Goal: Task Accomplishment & Management: Manage account settings

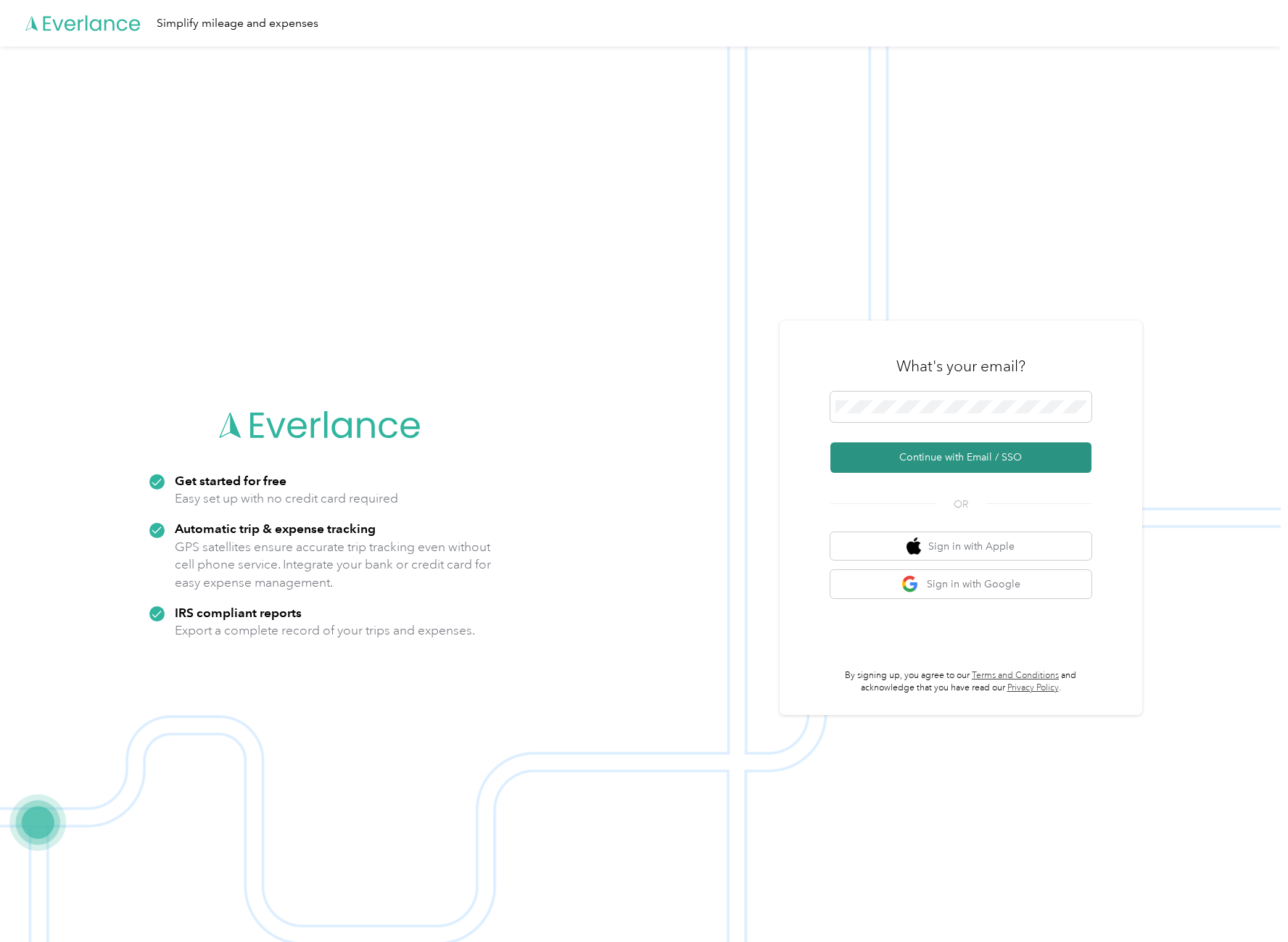
click at [933, 459] on button "Continue with Email / SSO" at bounding box center [961, 458] width 261 height 30
click at [956, 459] on button "Continue with Email / SSO" at bounding box center [961, 458] width 261 height 30
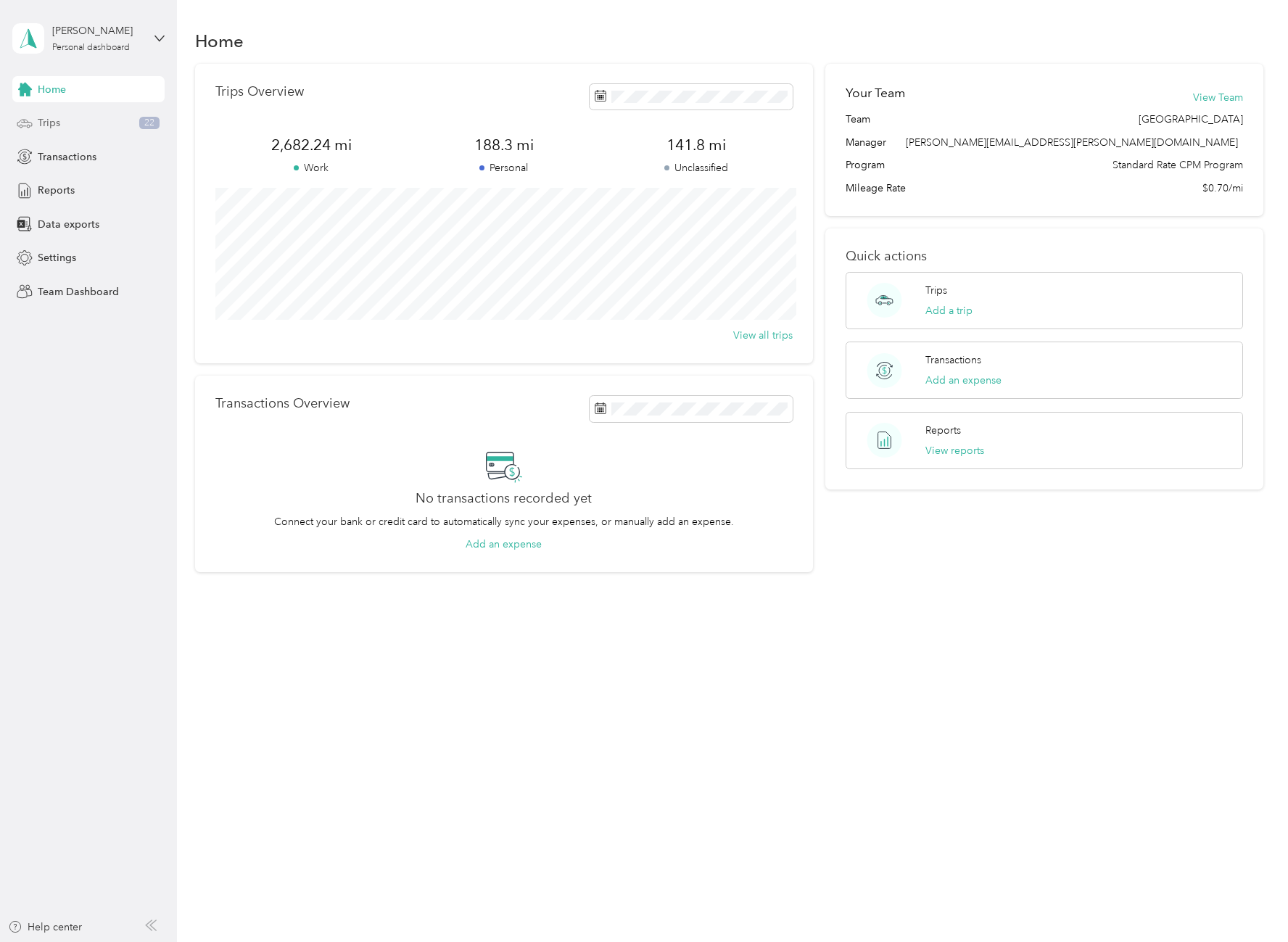
click at [58, 123] on span "Trips" at bounding box center [49, 123] width 23 height 15
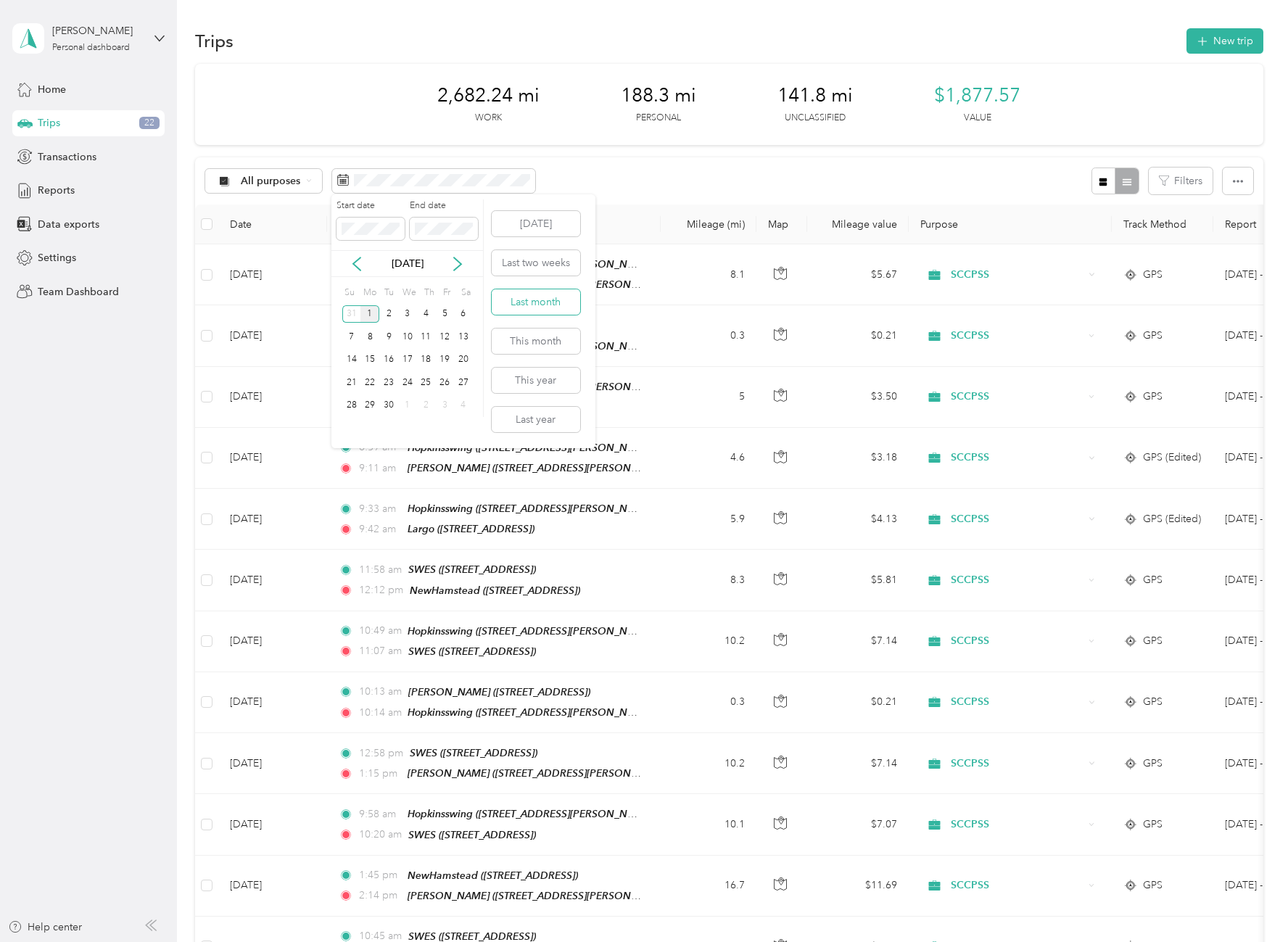
click at [555, 305] on button "Last month" at bounding box center [536, 302] width 88 height 25
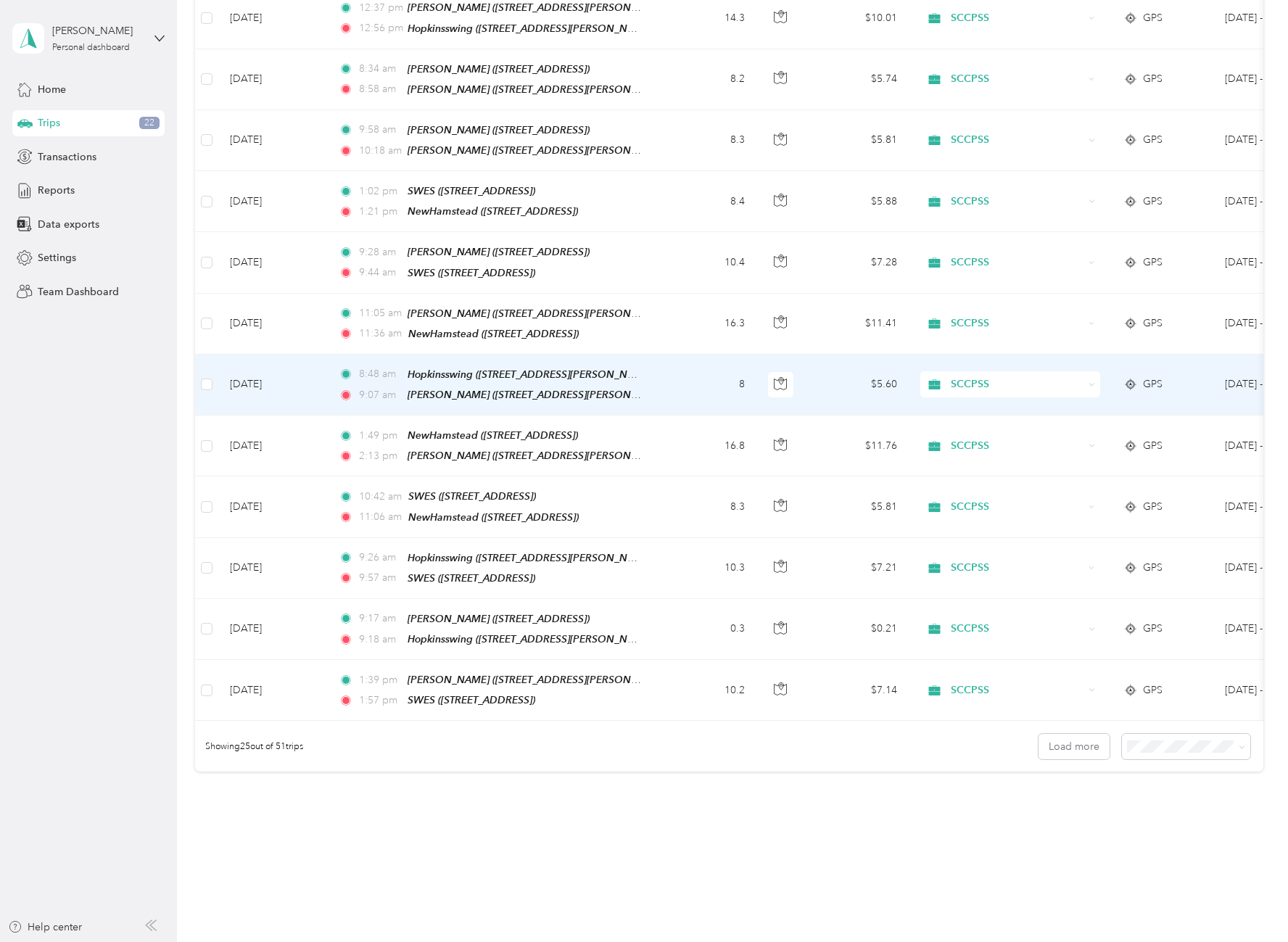
scroll to position [1056, 0]
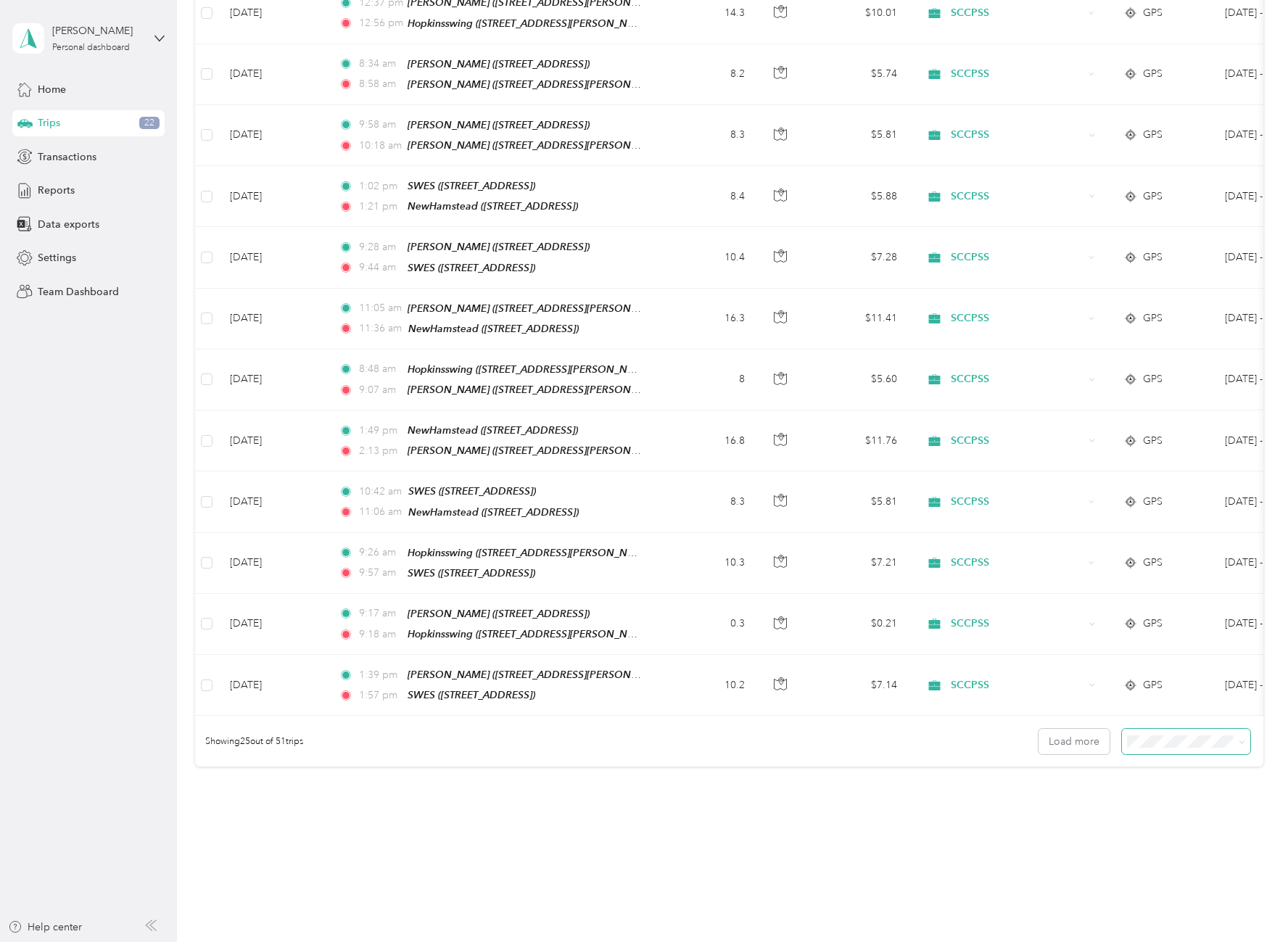
click at [1198, 729] on span at bounding box center [1186, 741] width 129 height 25
click at [1169, 764] on span "50 per load" at bounding box center [1155, 763] width 53 height 12
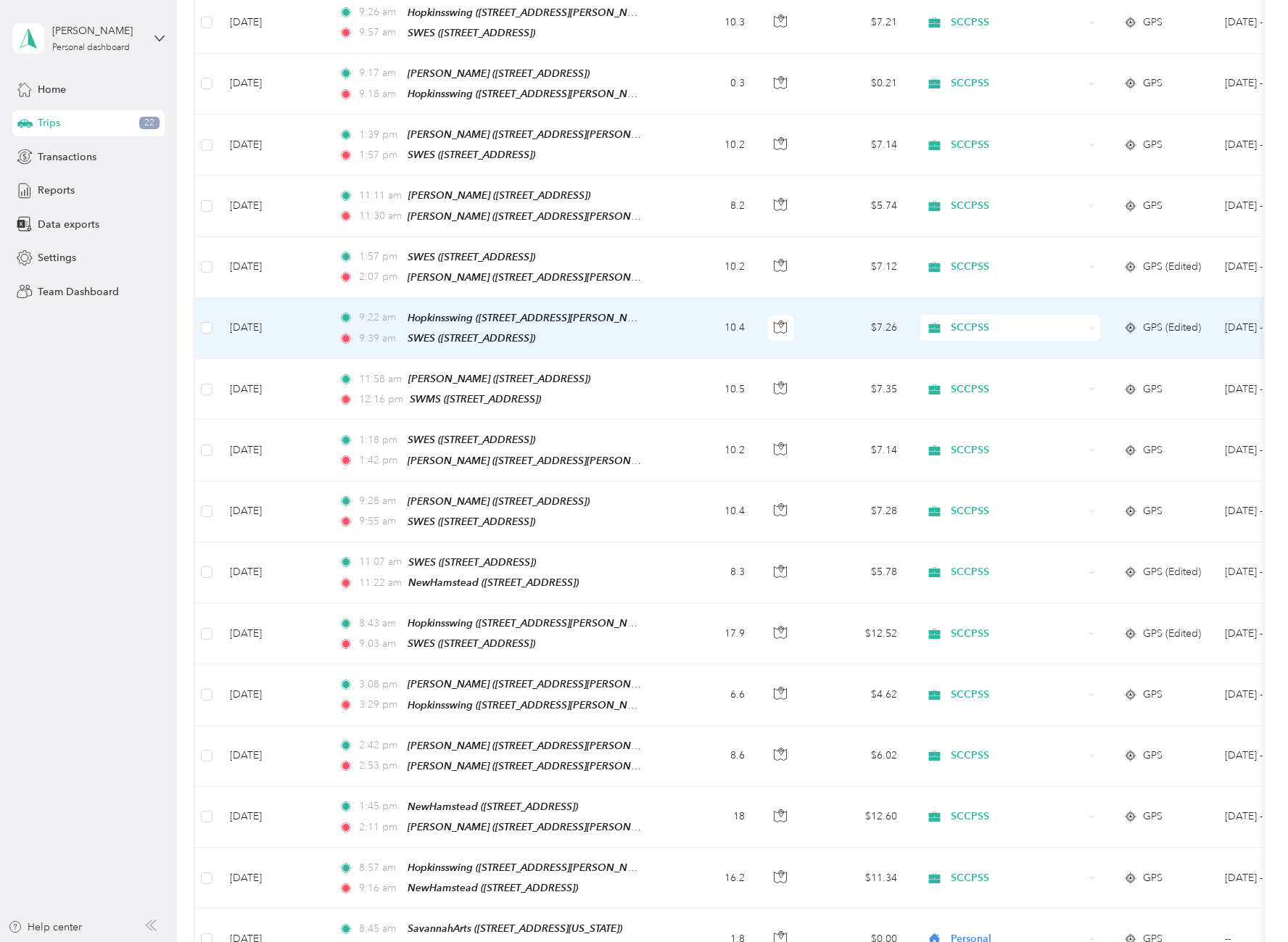
scroll to position [1532, 0]
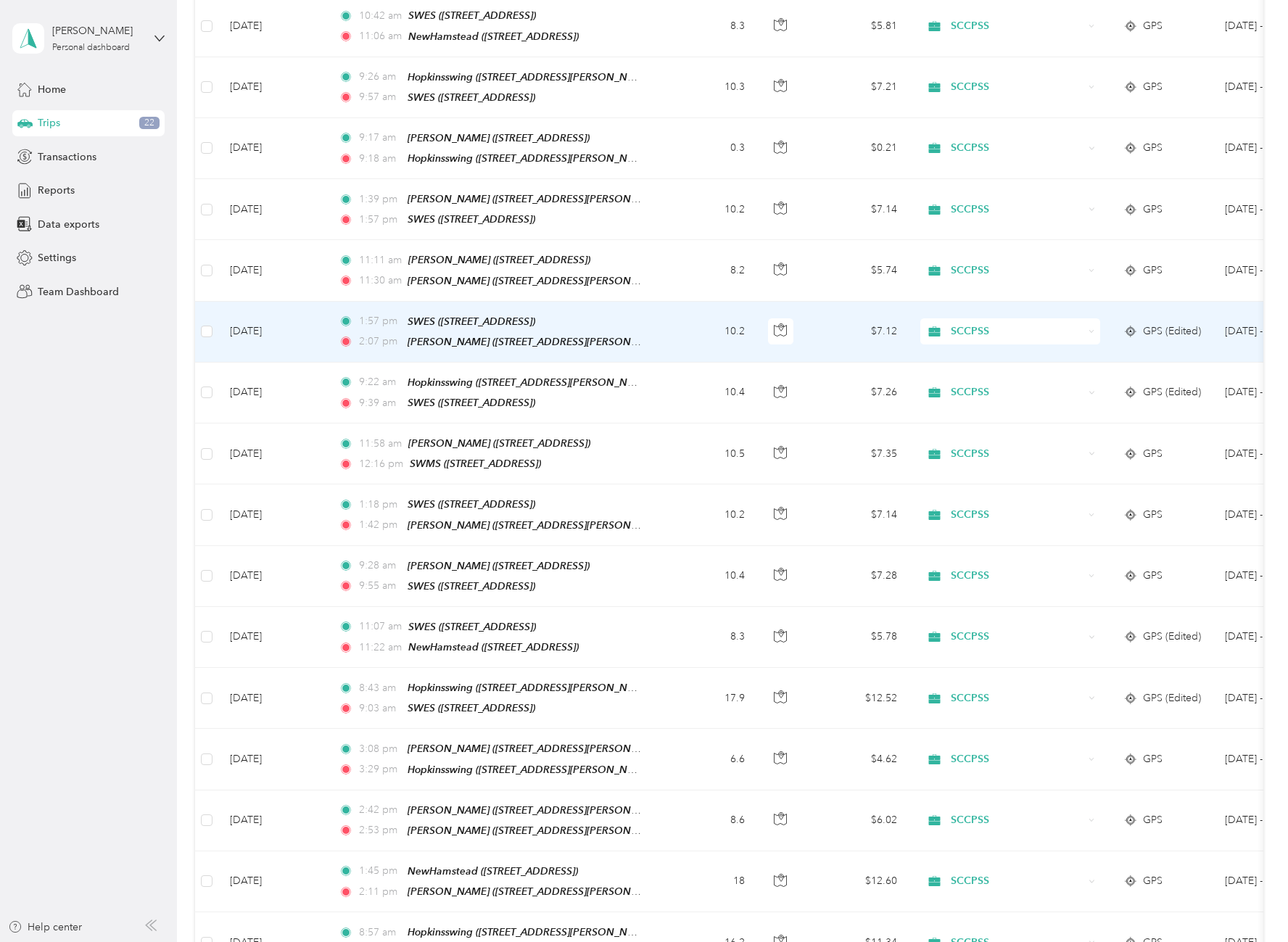
click at [1187, 324] on span "GPS (Edited)" at bounding box center [1173, 331] width 58 height 16
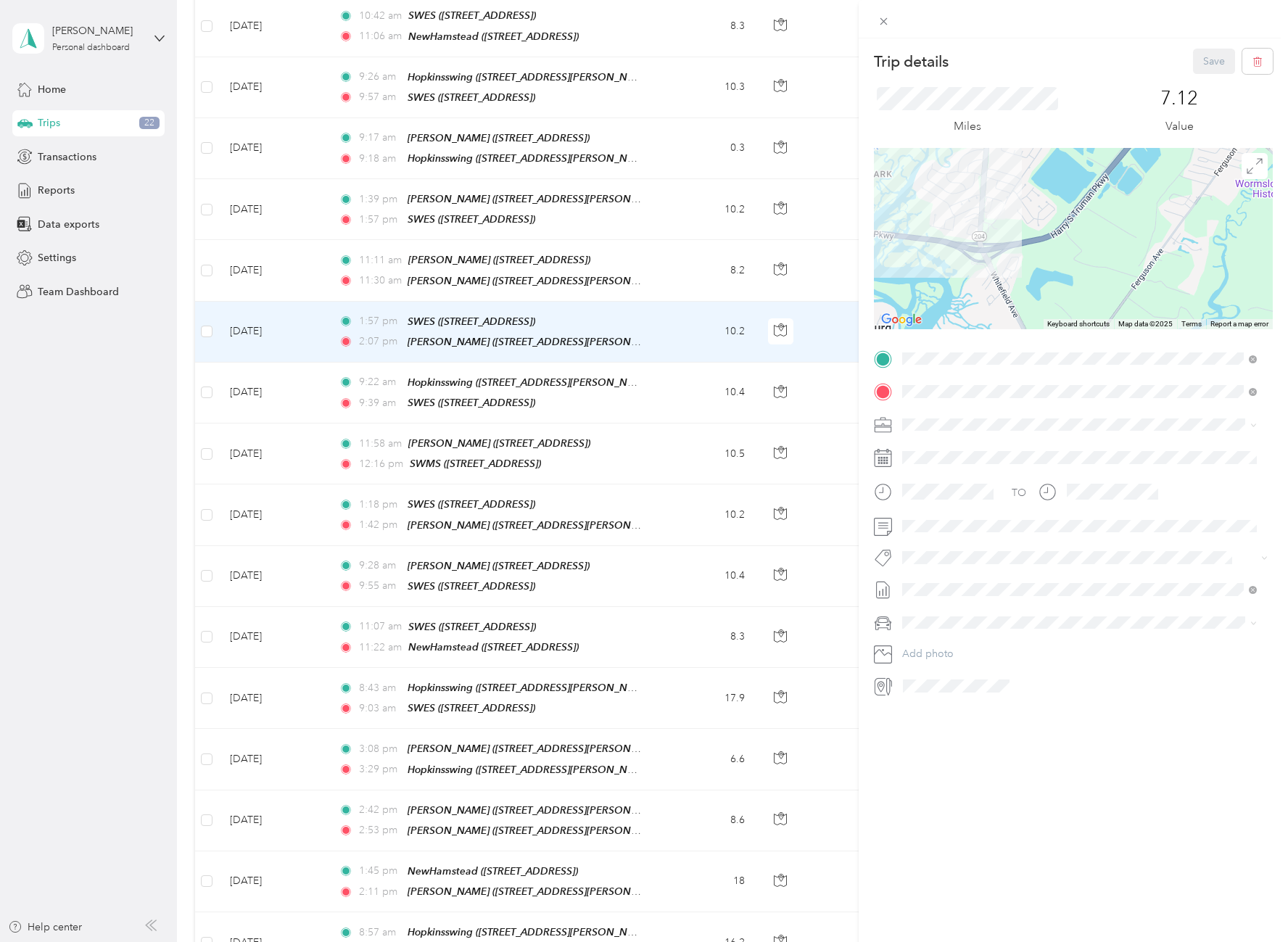
drag, startPoint x: 1035, startPoint y: 210, endPoint x: 1042, endPoint y: 295, distance: 85.3
click at [1042, 295] on div at bounding box center [1073, 238] width 399 height 181
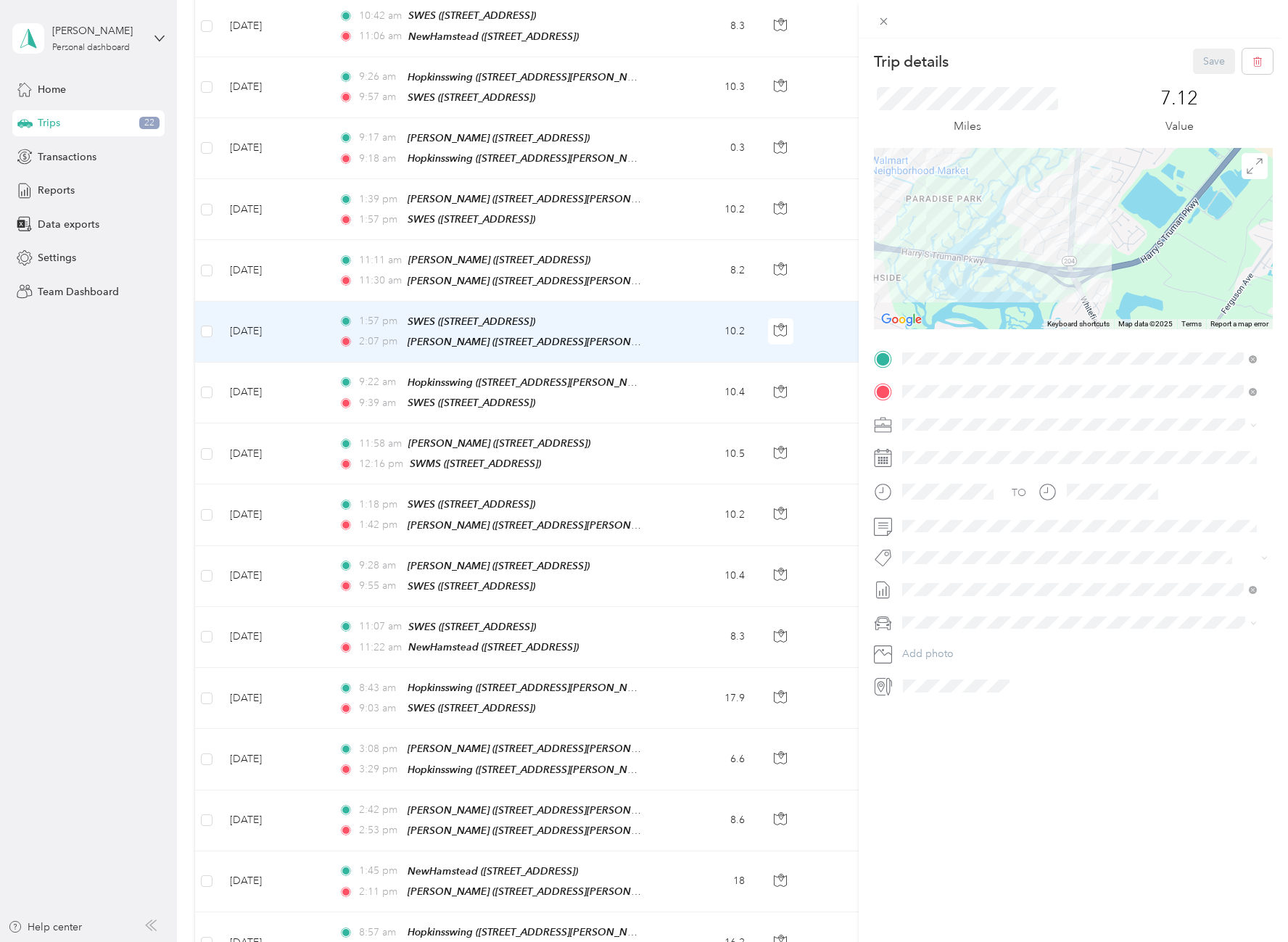
drag, startPoint x: 1028, startPoint y: 247, endPoint x: 1119, endPoint y: 273, distance: 94.6
click at [1119, 273] on div at bounding box center [1073, 238] width 399 height 181
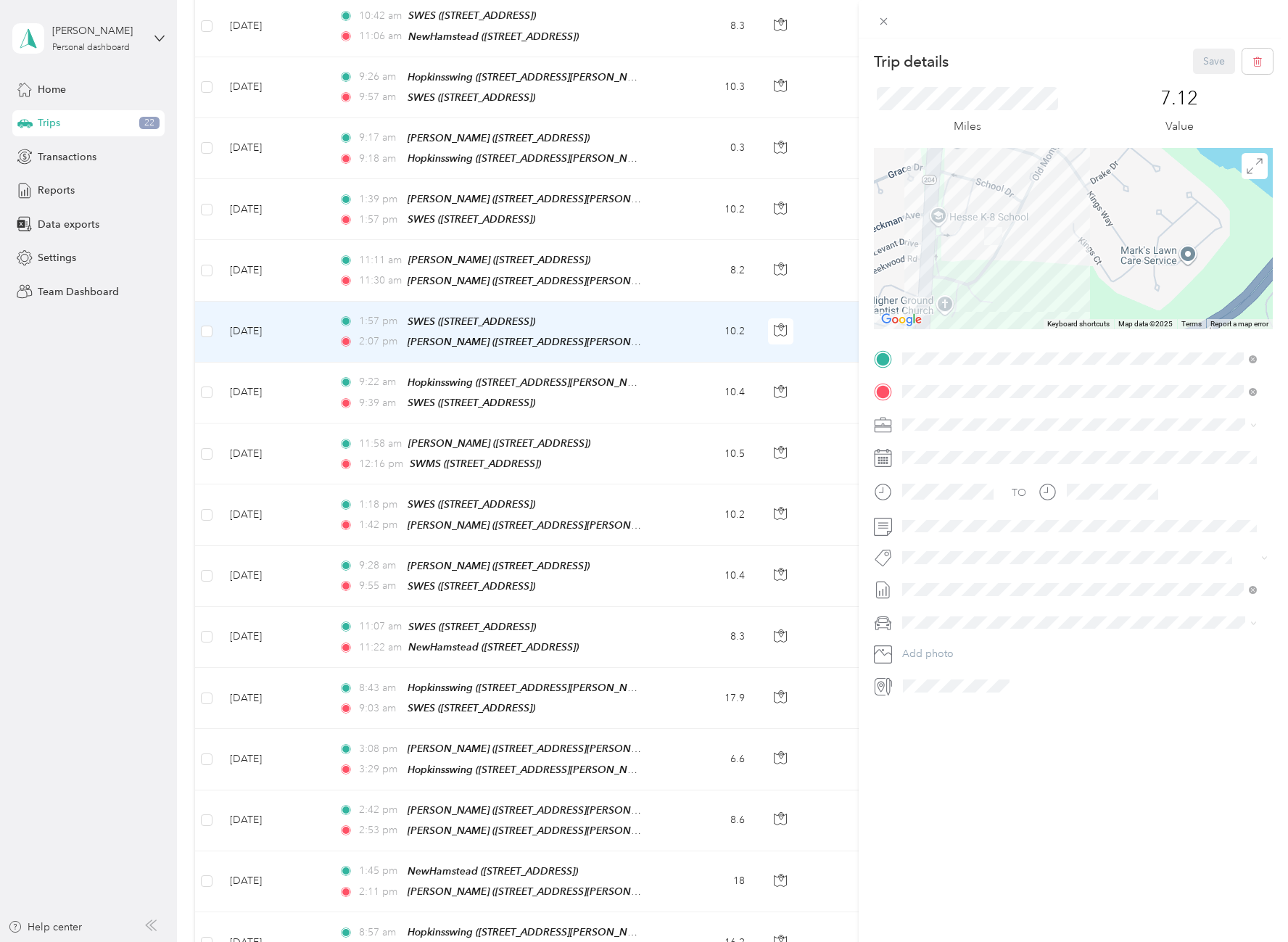
drag, startPoint x: 1046, startPoint y: 222, endPoint x: 1054, endPoint y: 331, distance: 109.3
click at [1054, 331] on div "Trip details Save This trip cannot be edited because it is either under review,…" at bounding box center [1073, 373] width 399 height 649
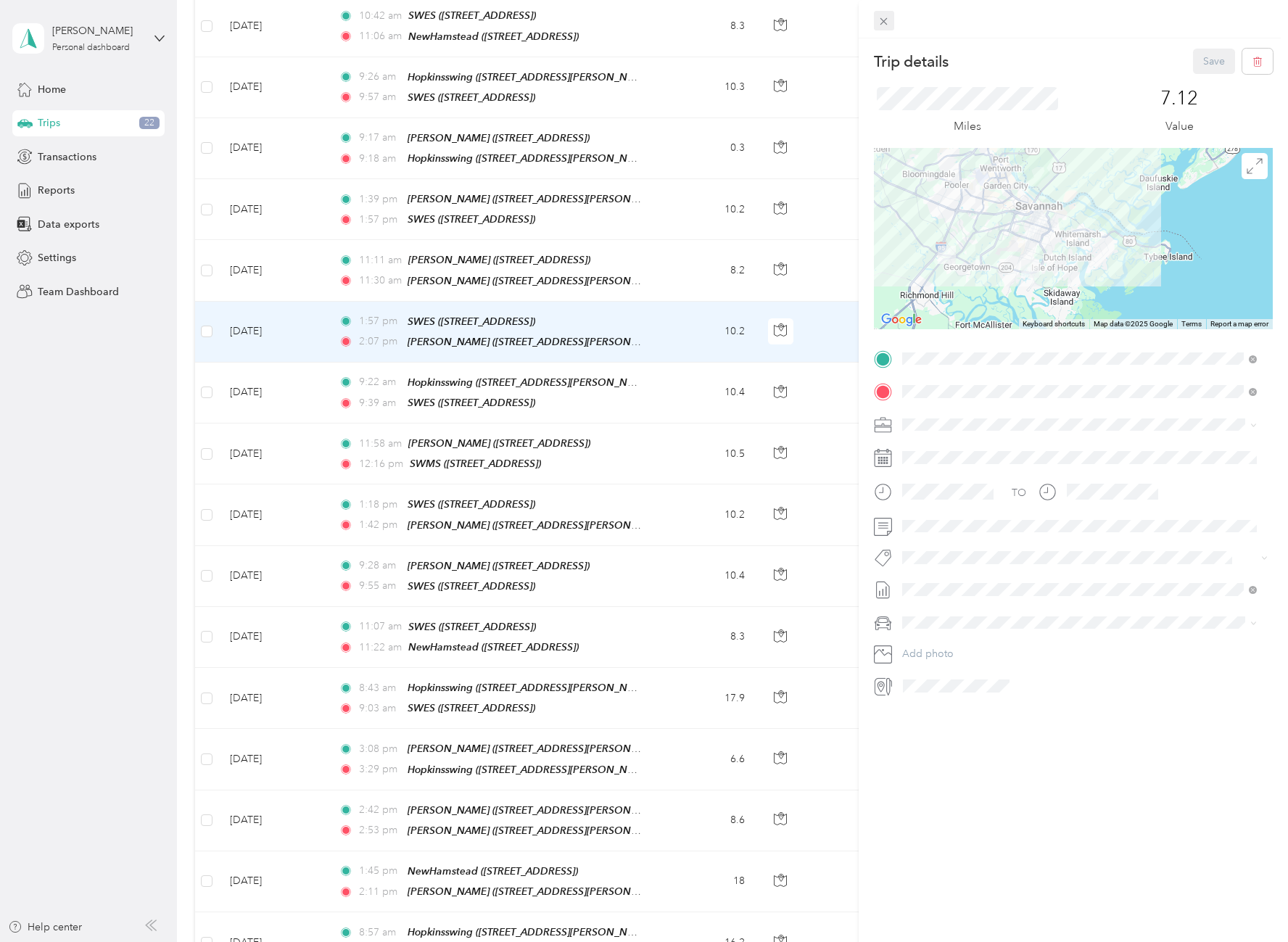
click at [881, 18] on icon at bounding box center [884, 21] width 12 height 12
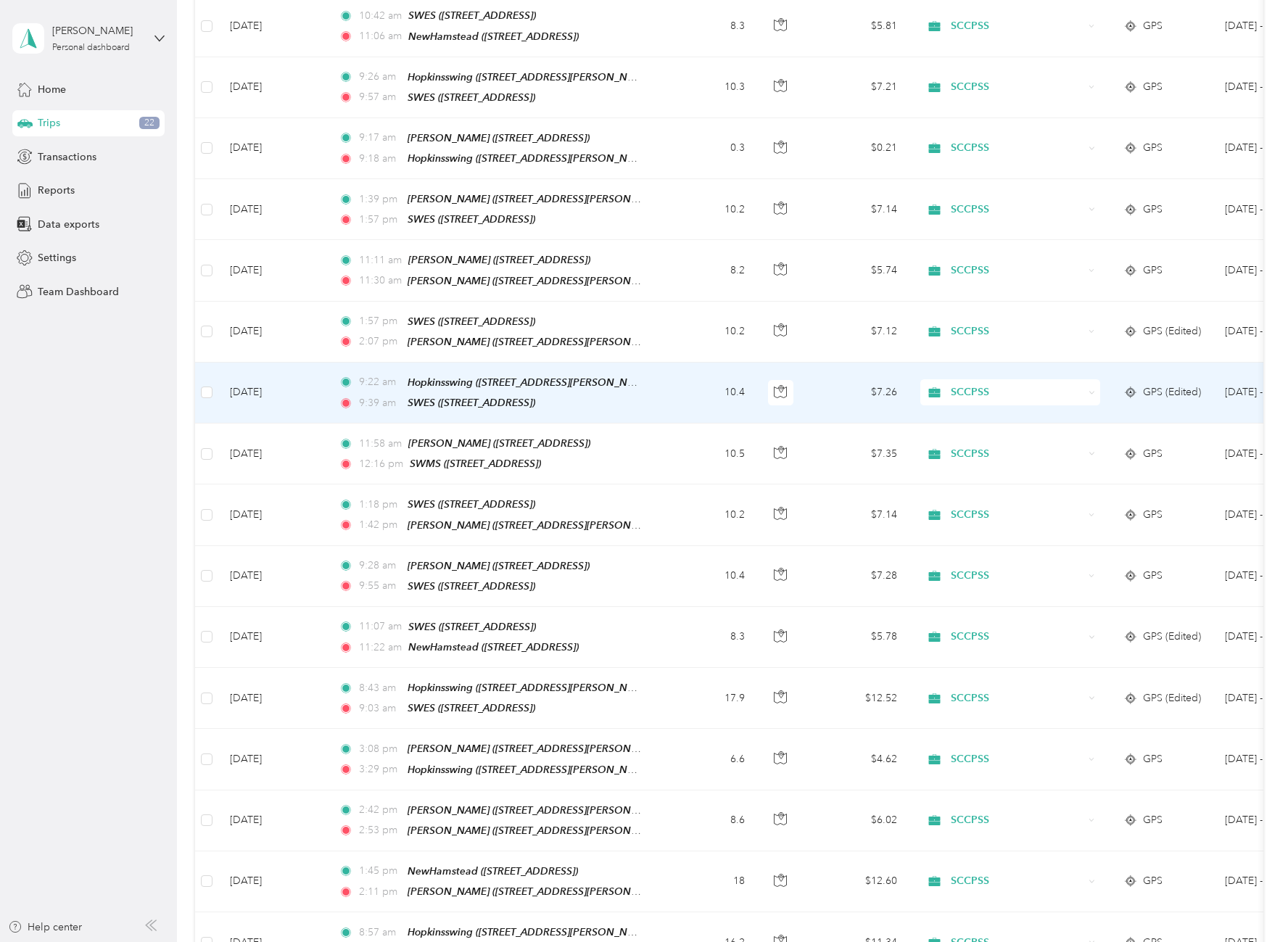
click at [1177, 385] on span "GPS (Edited)" at bounding box center [1173, 392] width 58 height 16
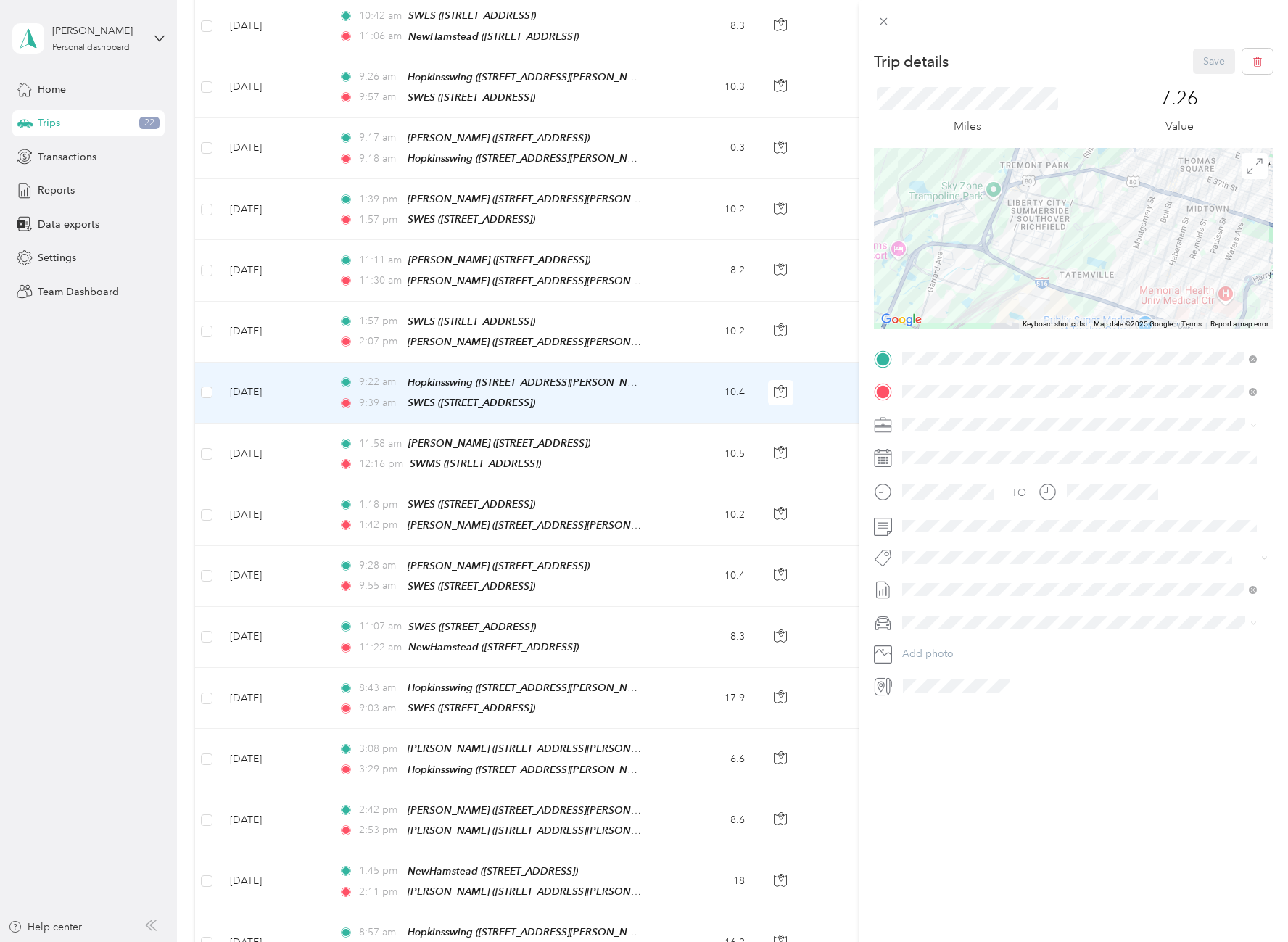
drag, startPoint x: 1119, startPoint y: 196, endPoint x: 1126, endPoint y: 312, distance: 116.2
click at [1126, 312] on div at bounding box center [1073, 238] width 399 height 181
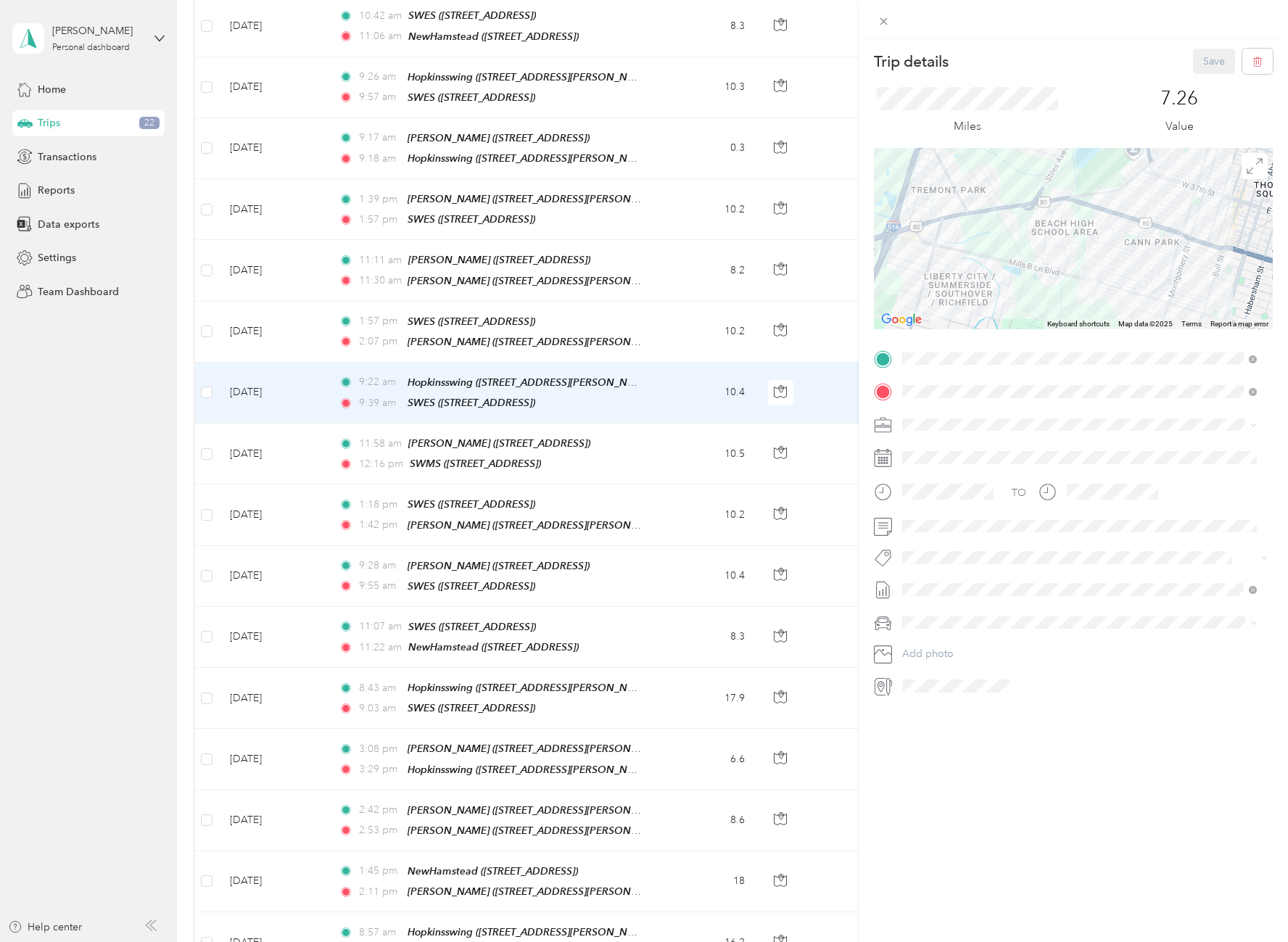
drag, startPoint x: 1104, startPoint y: 168, endPoint x: 1118, endPoint y: 334, distance: 166.6
click at [1118, 334] on div "Trip details Save This trip cannot be edited because it is either under review,…" at bounding box center [1073, 373] width 399 height 649
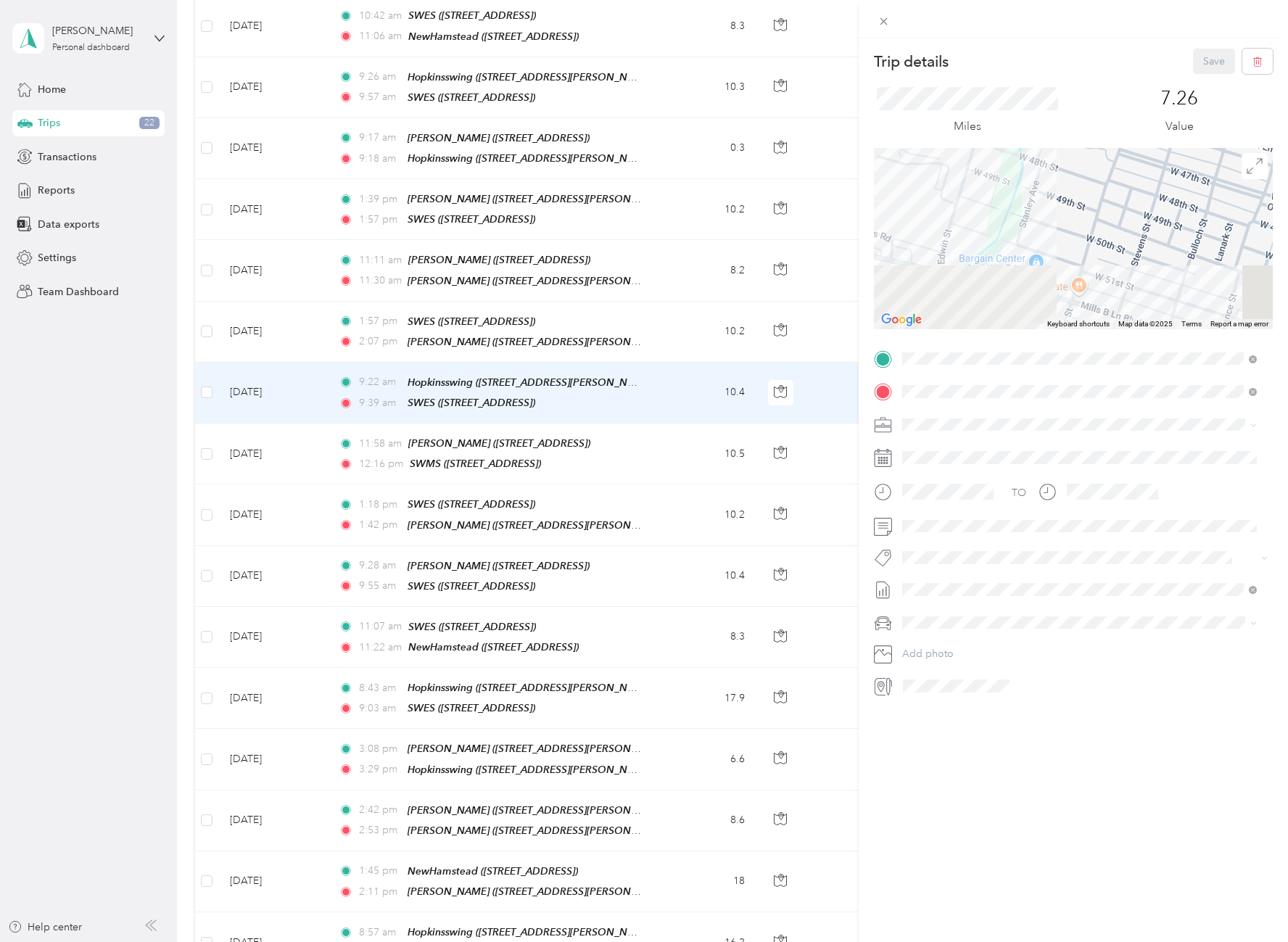
drag, startPoint x: 1096, startPoint y: 292, endPoint x: 1119, endPoint y: 136, distance: 157.7
click at [1119, 139] on div "Trip details Save This trip cannot be edited because it is either under review,…" at bounding box center [1073, 373] width 399 height 649
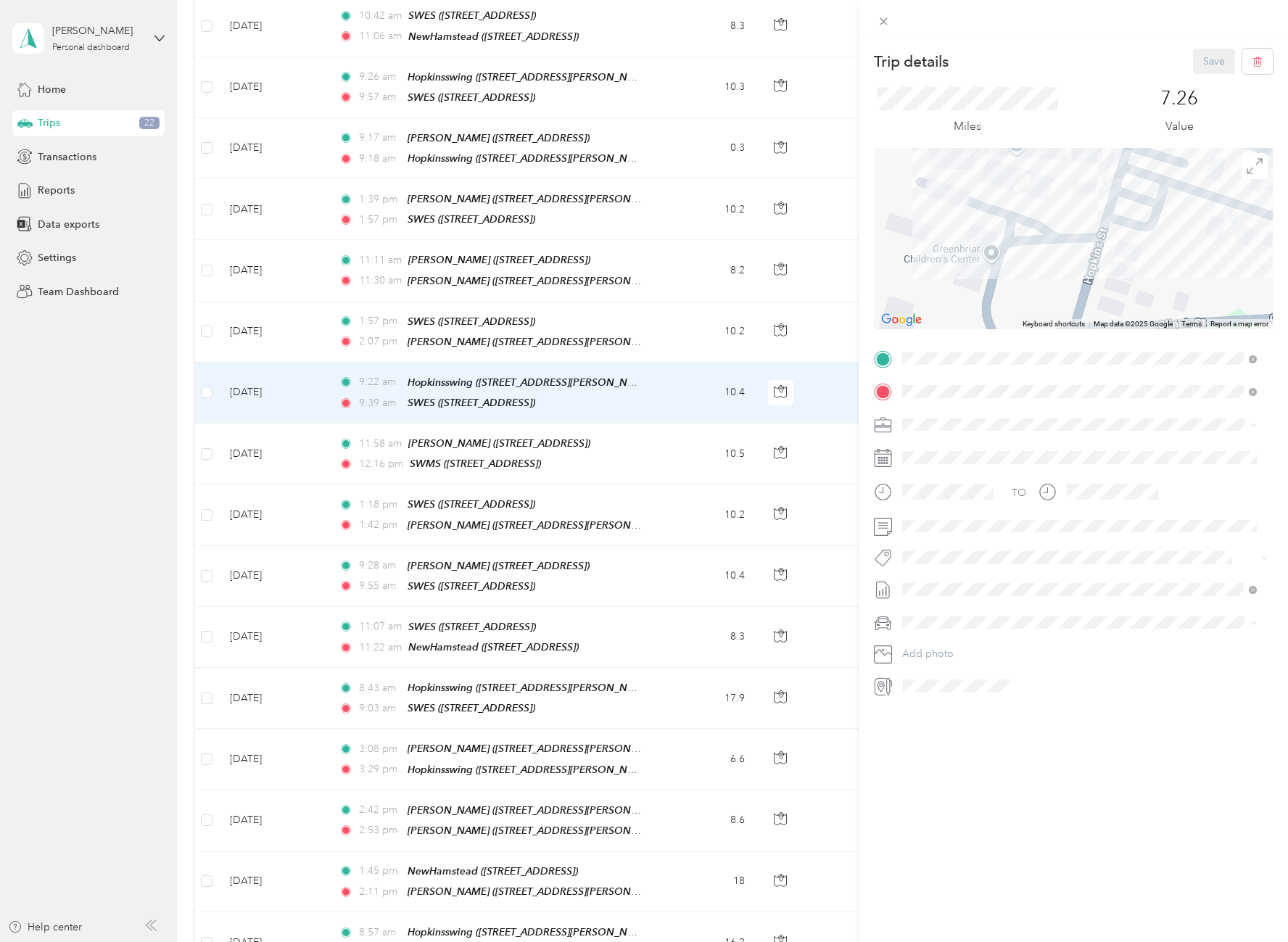
drag, startPoint x: 1012, startPoint y: 236, endPoint x: 1105, endPoint y: 296, distance: 110.7
click at [1105, 296] on div at bounding box center [1073, 238] width 399 height 181
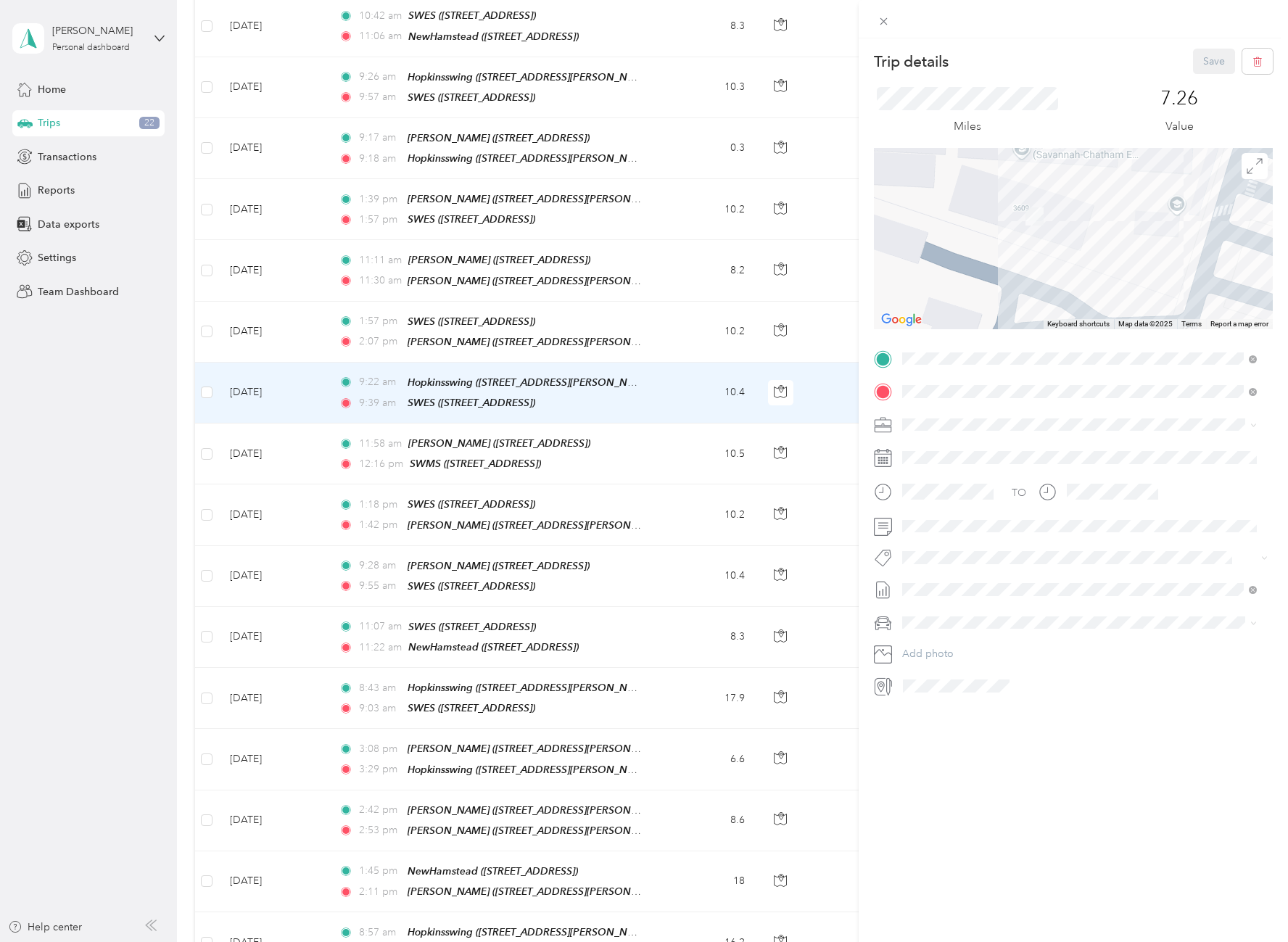
drag, startPoint x: 1048, startPoint y: 213, endPoint x: 1089, endPoint y: 270, distance: 70.2
click at [1089, 270] on div at bounding box center [1073, 238] width 399 height 181
click at [1035, 221] on img at bounding box center [1034, 217] width 18 height 18
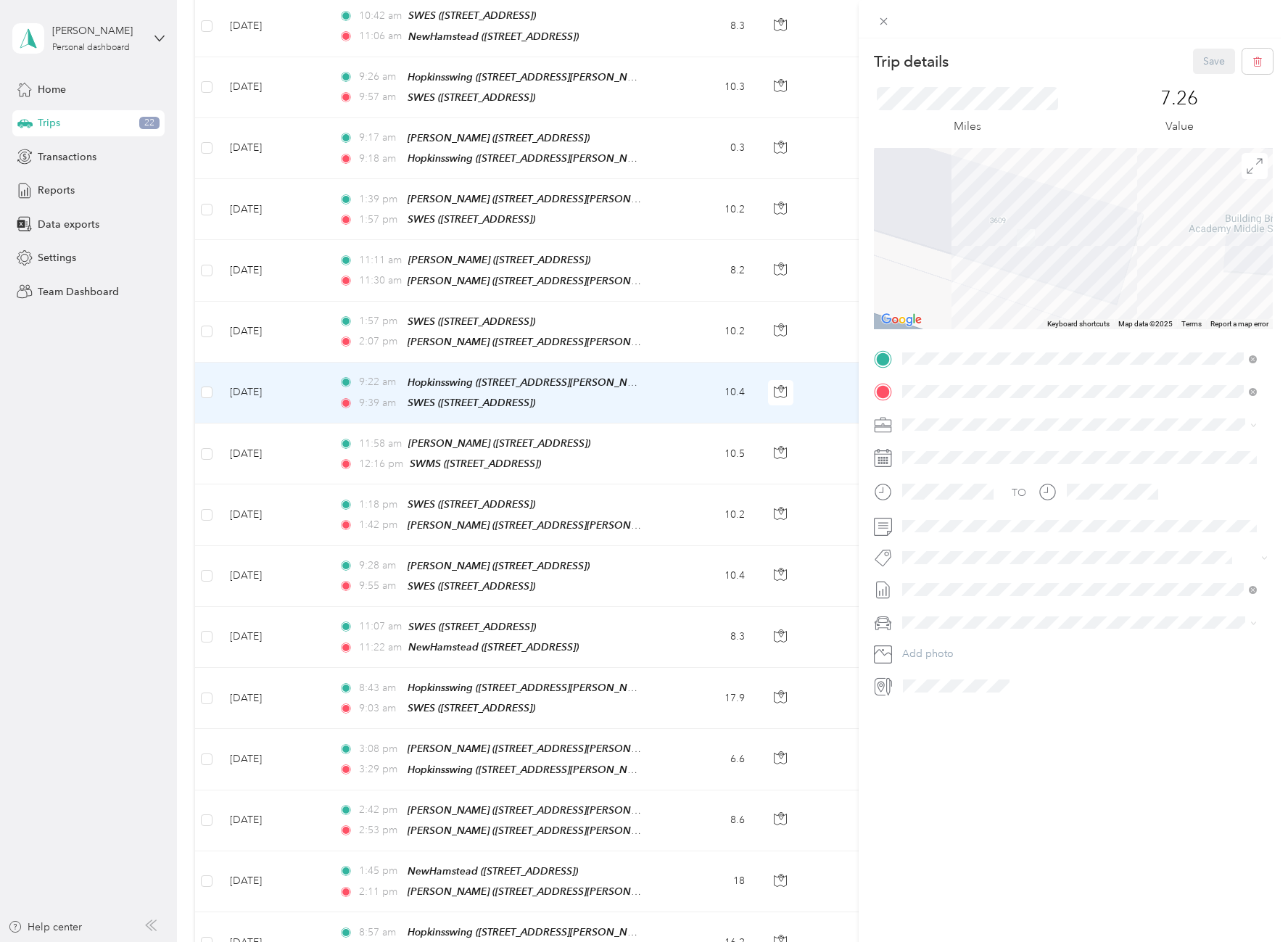
drag, startPoint x: 1080, startPoint y: 243, endPoint x: 1100, endPoint y: 255, distance: 23.3
click at [1100, 255] on div at bounding box center [1073, 238] width 399 height 181
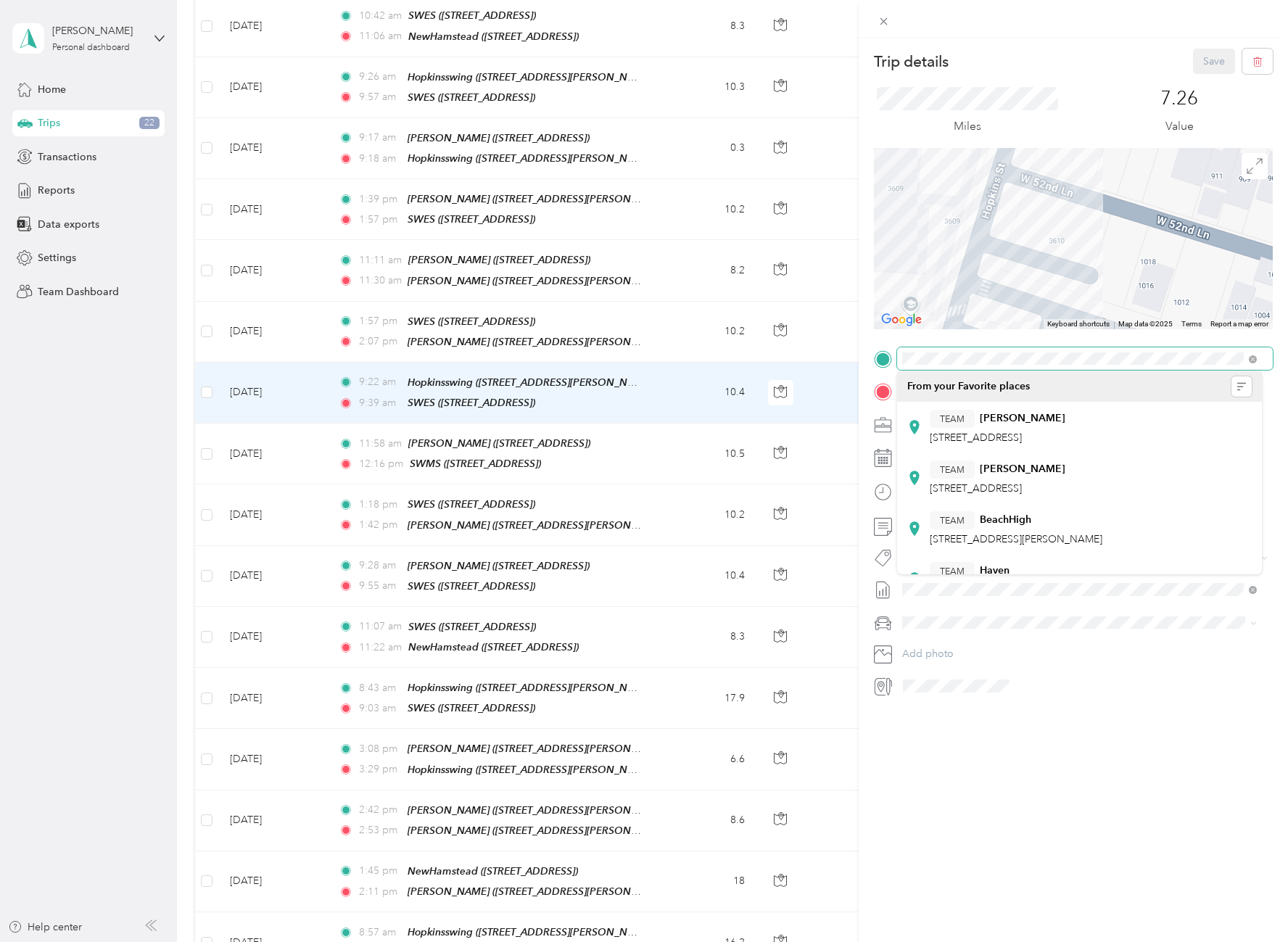
click at [1016, 352] on div "Trip details Save This trip cannot be edited because it is either under review,…" at bounding box center [1073, 373] width 399 height 649
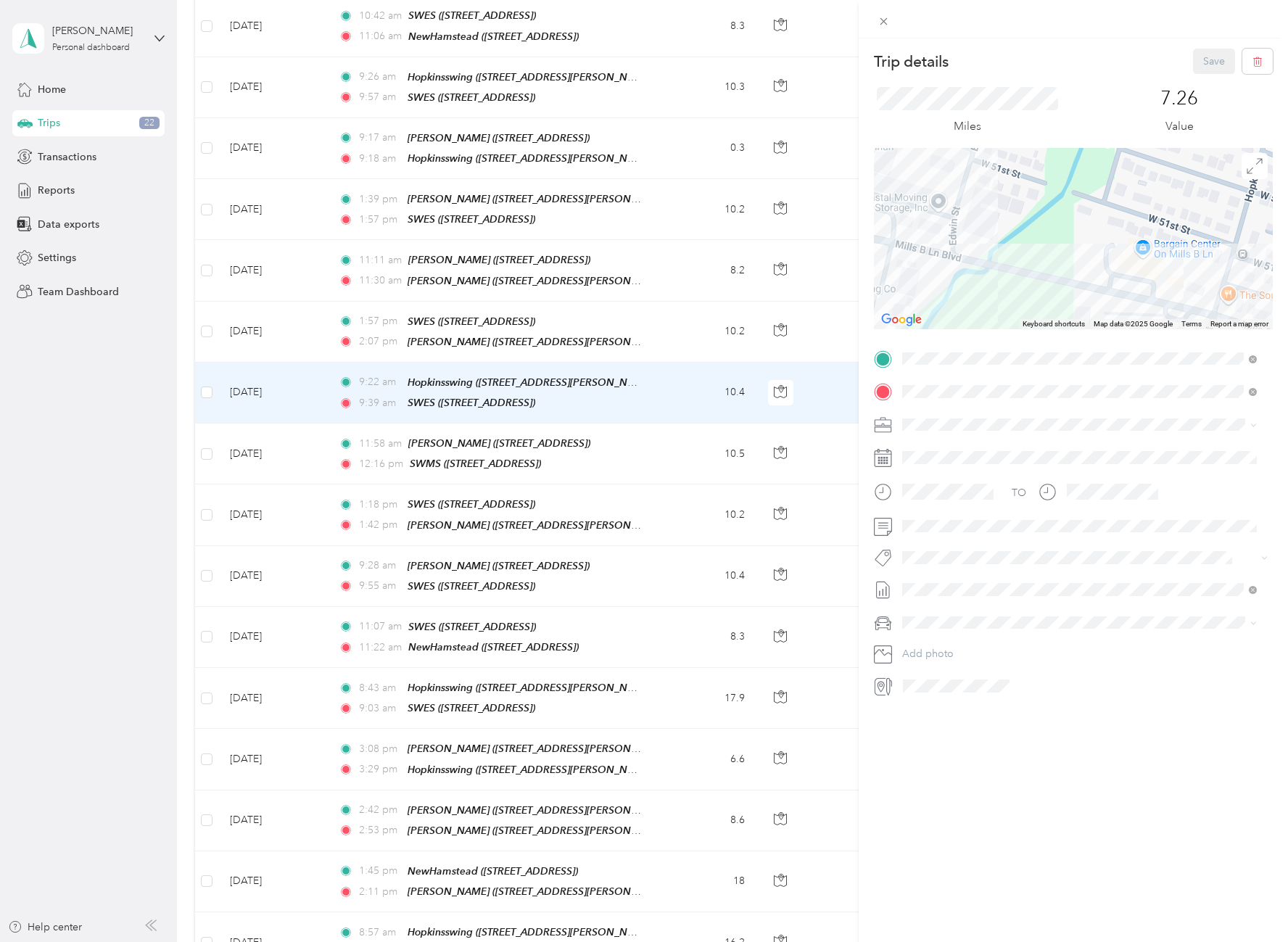
drag, startPoint x: 1070, startPoint y: 193, endPoint x: 1243, endPoint y: 321, distance: 215.2
click at [1243, 321] on div "Keyboard shortcuts Map Data Map data ©2025 Google Map data ©2025 Google 50 m Cl…" at bounding box center [1073, 238] width 399 height 181
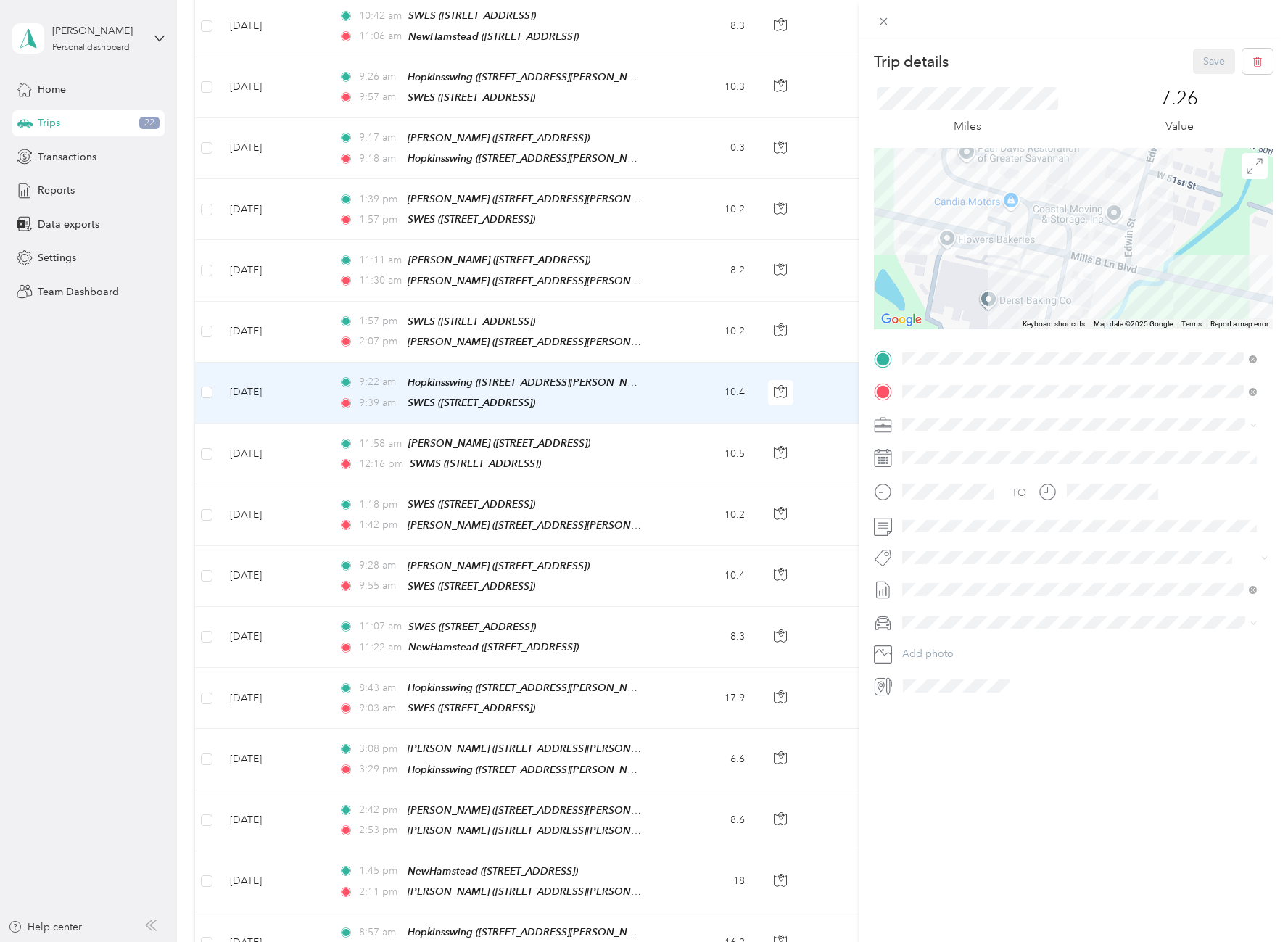
drag, startPoint x: 983, startPoint y: 254, endPoint x: 1215, endPoint y: 277, distance: 233.1
click at [1215, 277] on div at bounding box center [1073, 238] width 399 height 181
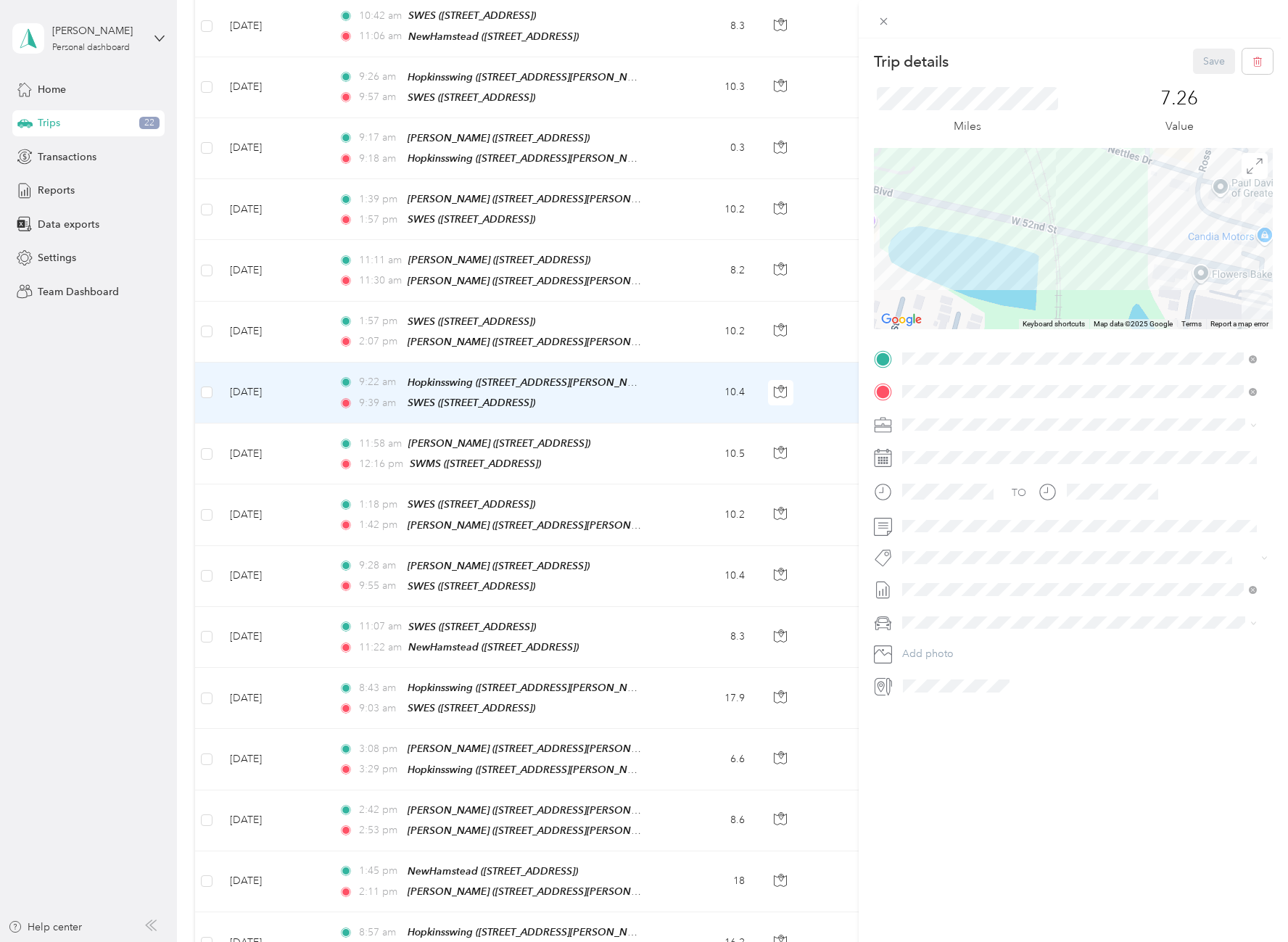
drag, startPoint x: 993, startPoint y: 251, endPoint x: 1203, endPoint y: 277, distance: 211.6
click at [1196, 277] on div at bounding box center [1073, 238] width 399 height 181
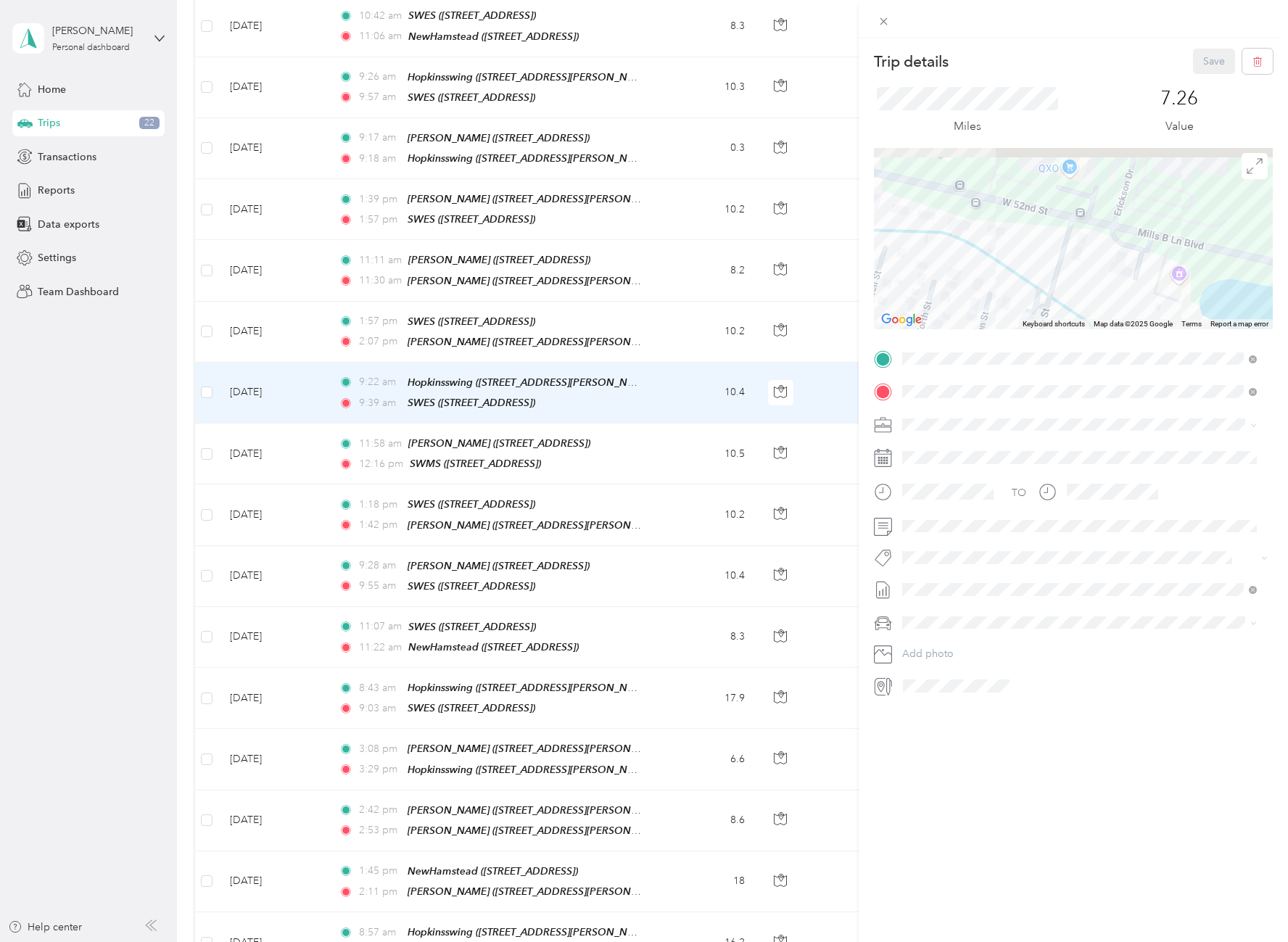
drag, startPoint x: 962, startPoint y: 217, endPoint x: 1127, endPoint y: 266, distance: 172.1
click at [1119, 265] on div at bounding box center [1073, 238] width 399 height 181
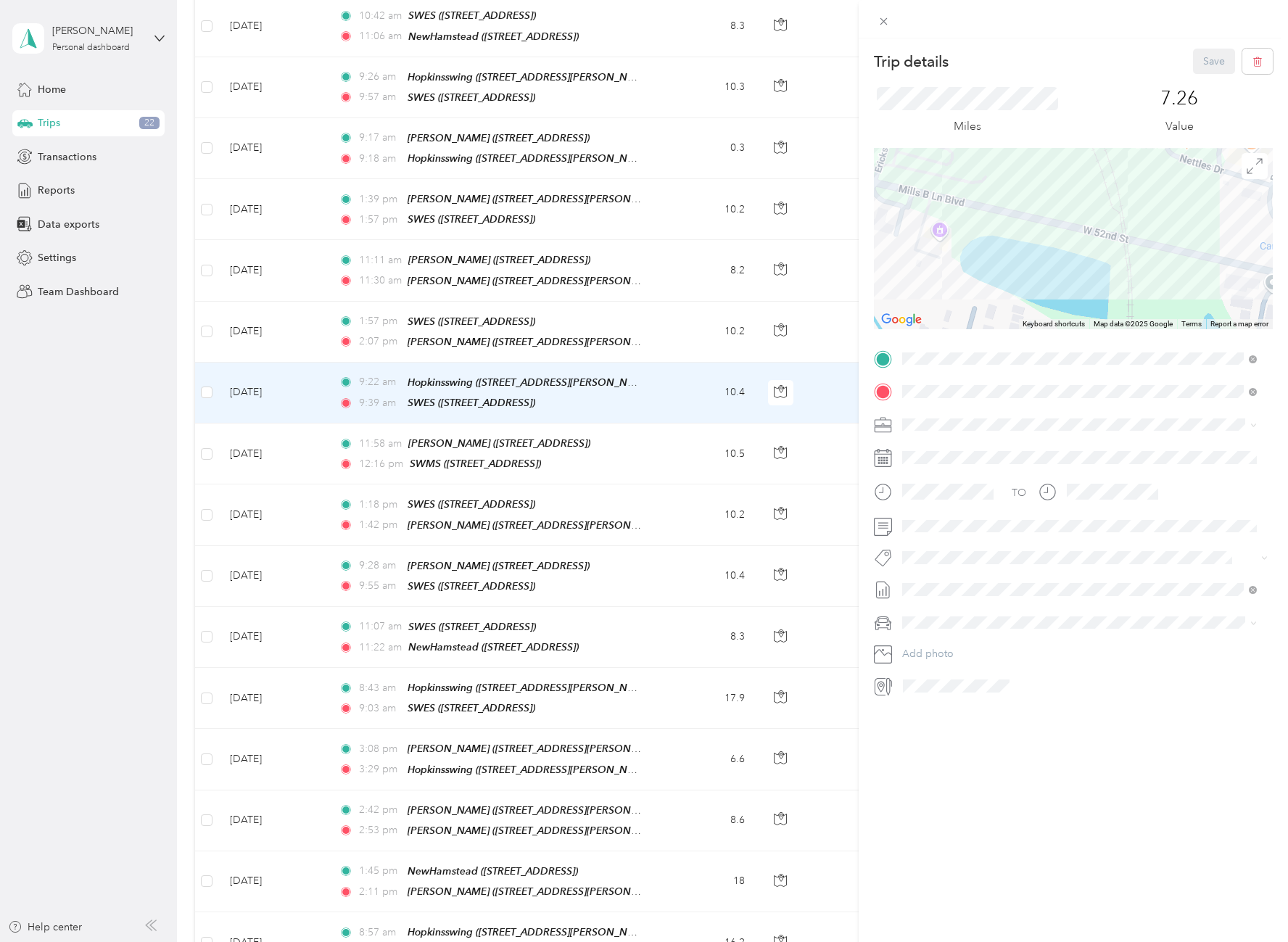
drag, startPoint x: 965, startPoint y: 205, endPoint x: 662, endPoint y: 161, distance: 306.2
click at [661, 163] on div "Trip details Save This trip cannot be edited because it is either under review,…" at bounding box center [644, 471] width 1288 height 942
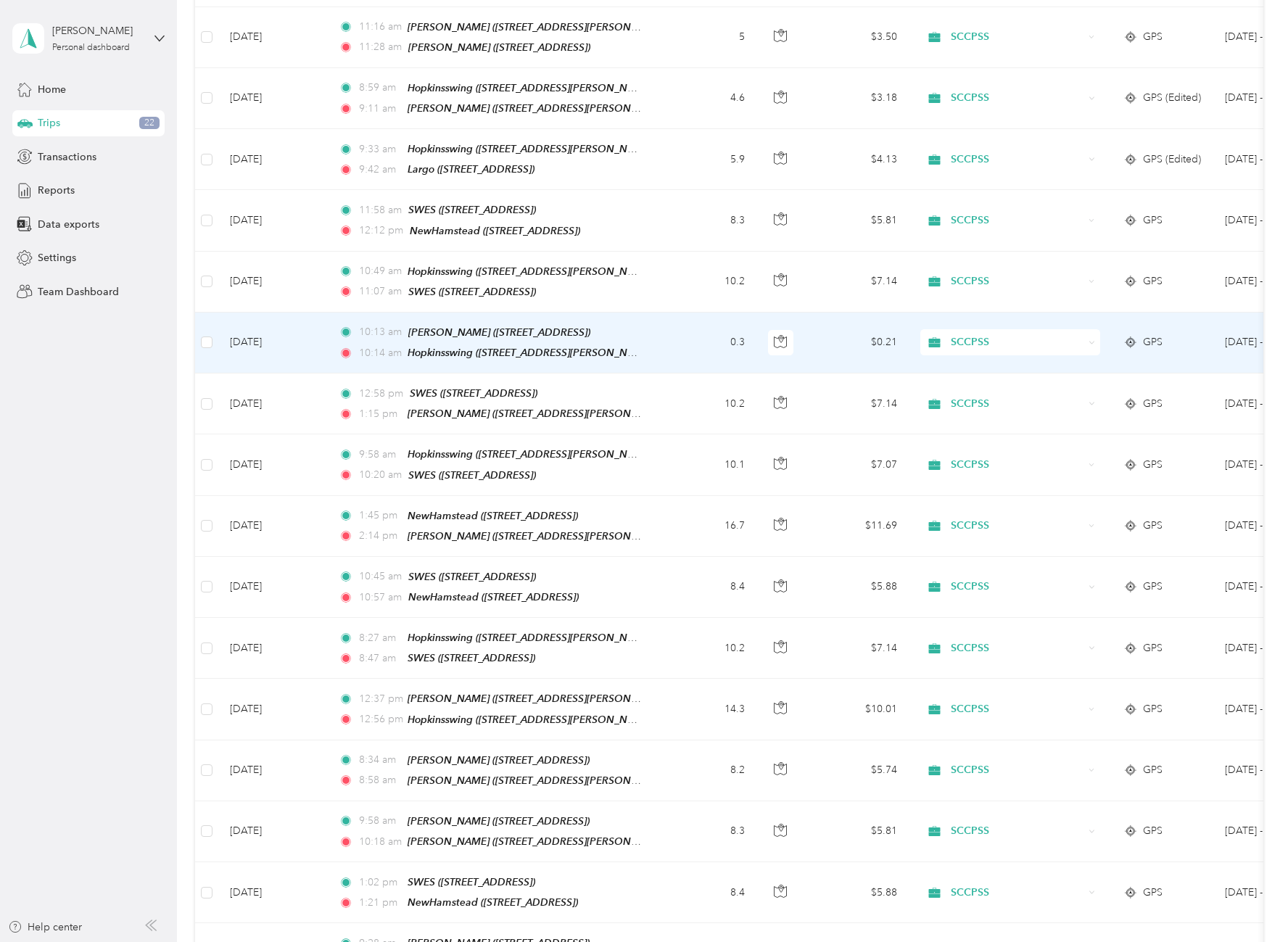
scroll to position [299, 0]
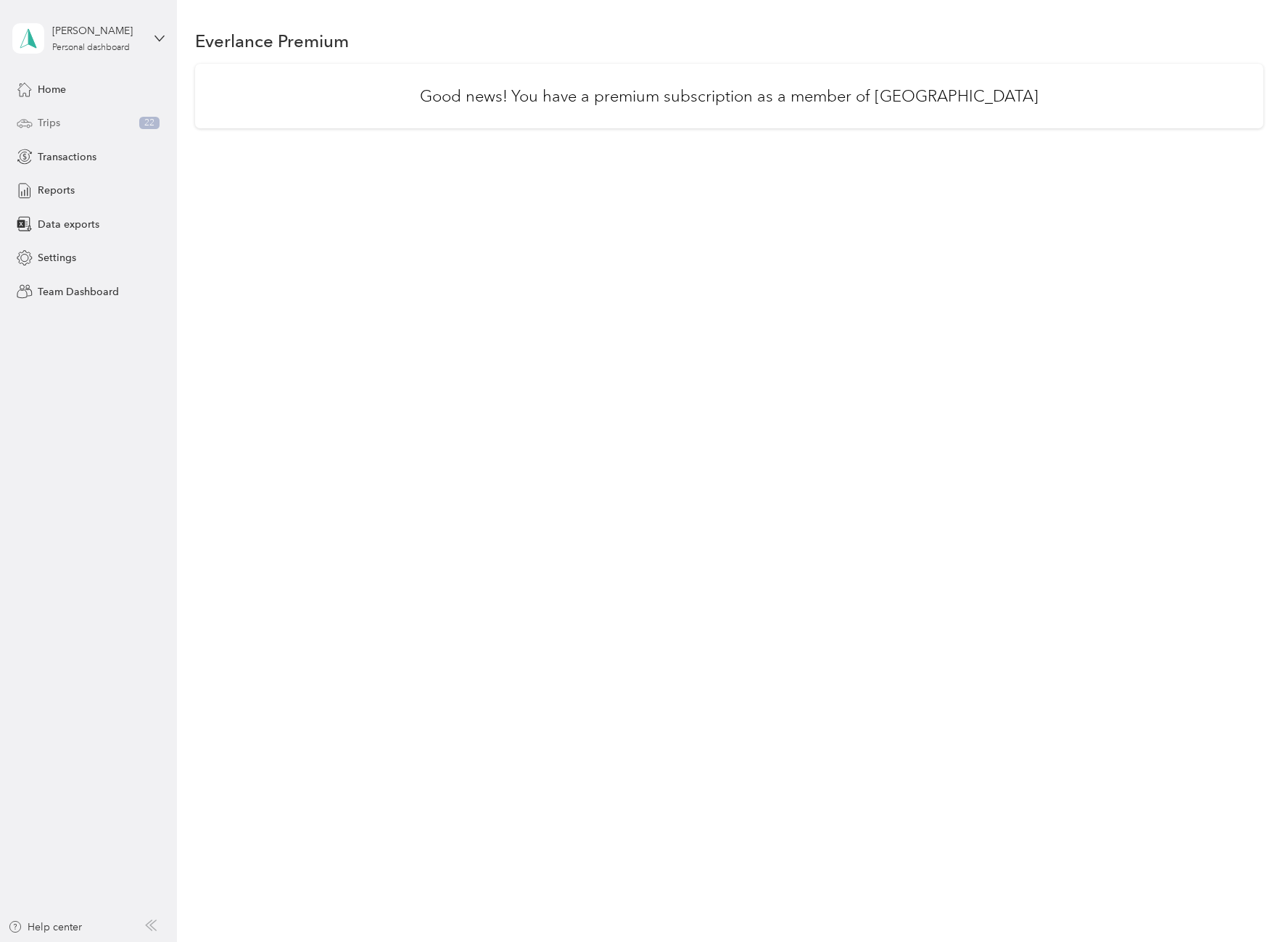
click at [68, 129] on div "Trips 22" at bounding box center [88, 124] width 152 height 26
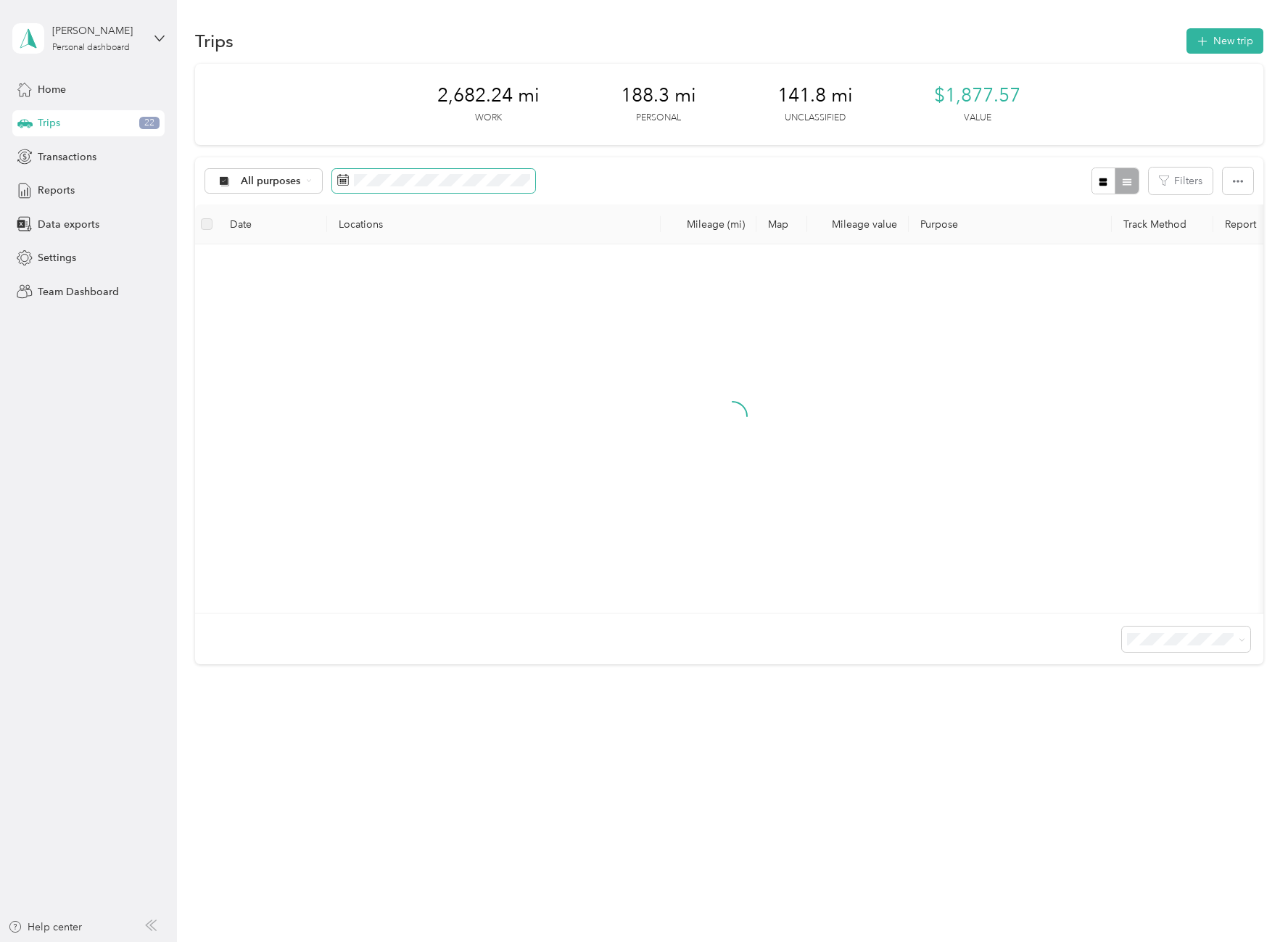
click at [434, 187] on span at bounding box center [433, 181] width 204 height 24
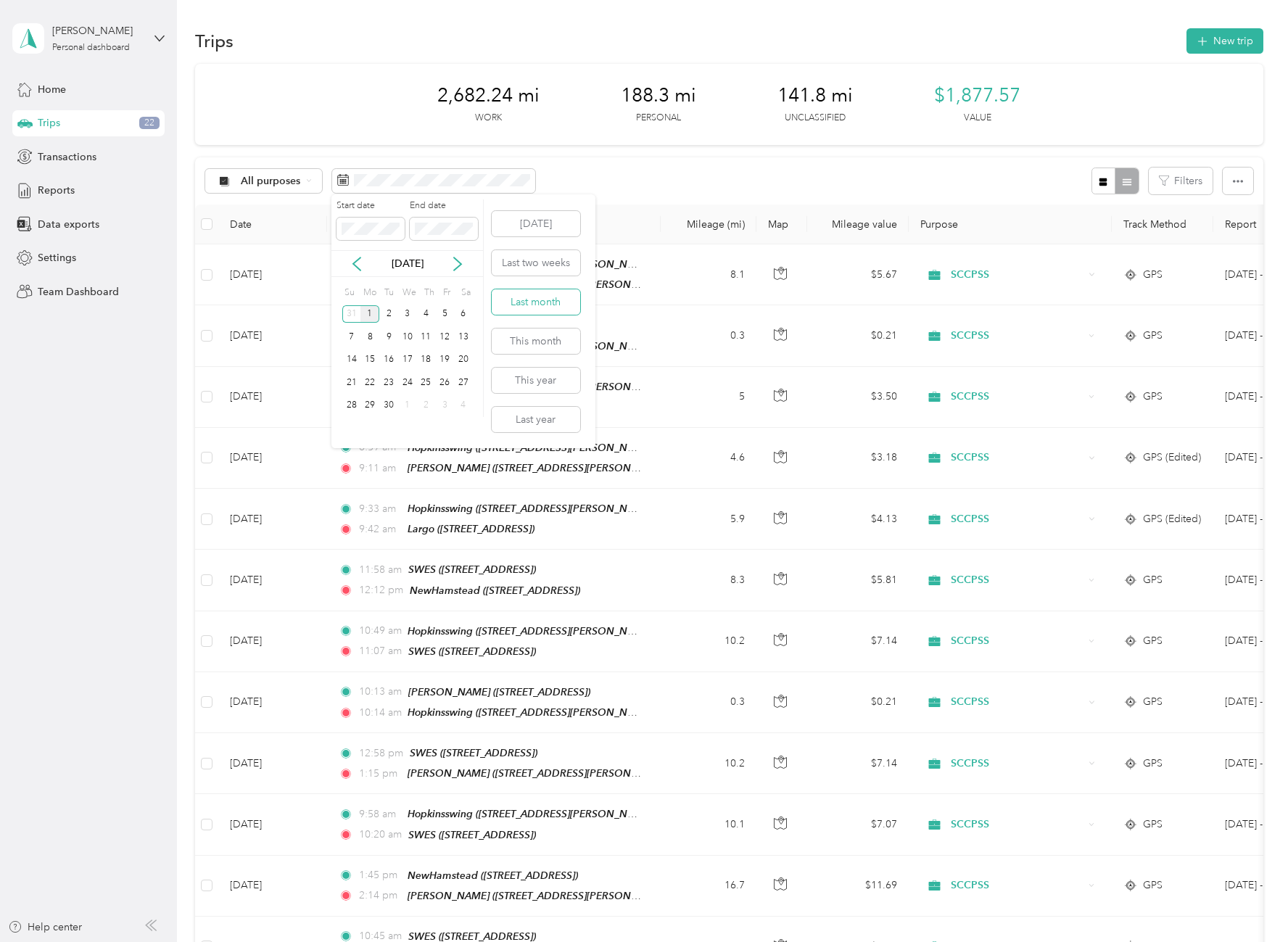
click at [538, 305] on button "Last month" at bounding box center [536, 302] width 88 height 25
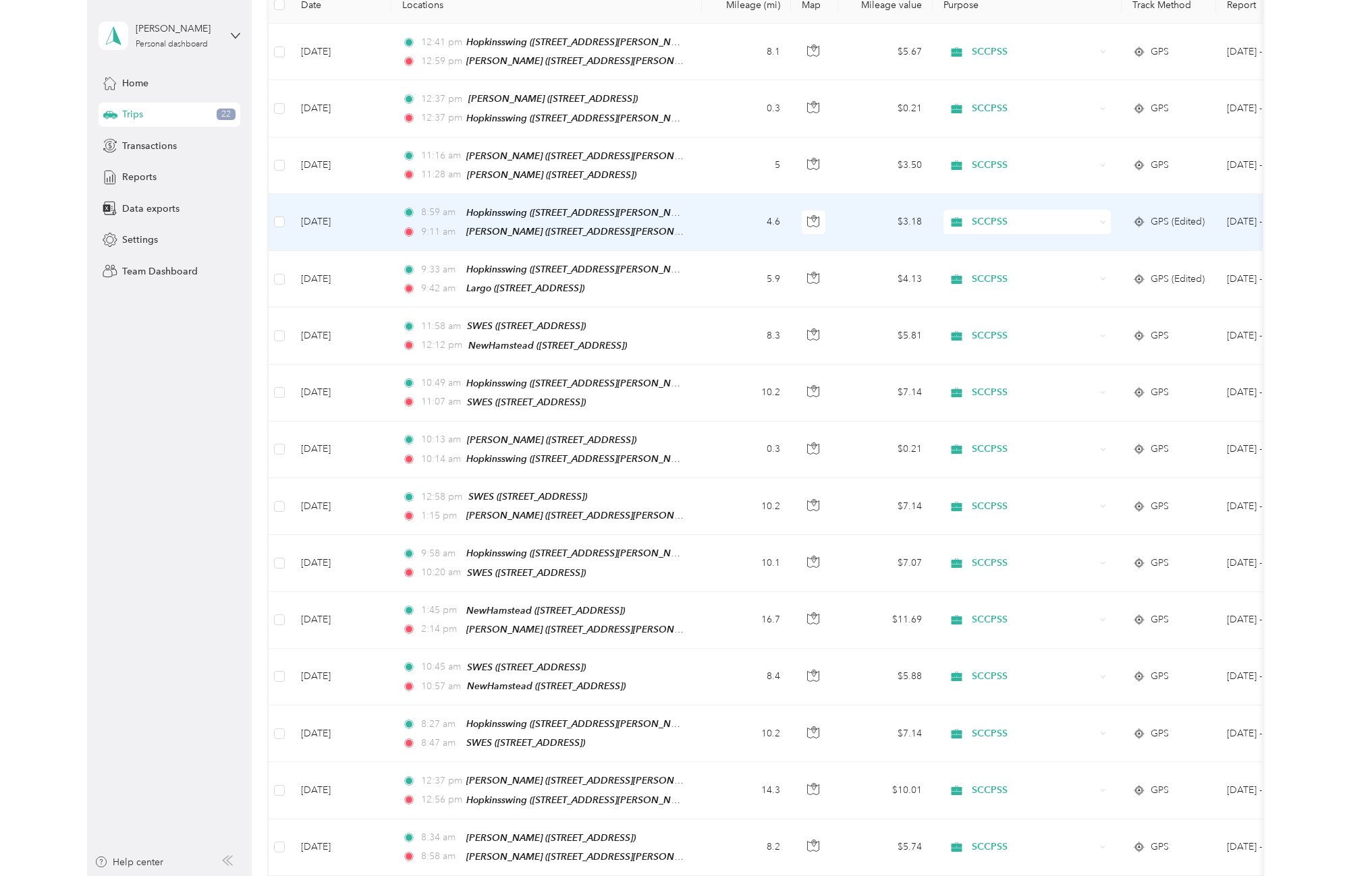
scroll to position [202, 0]
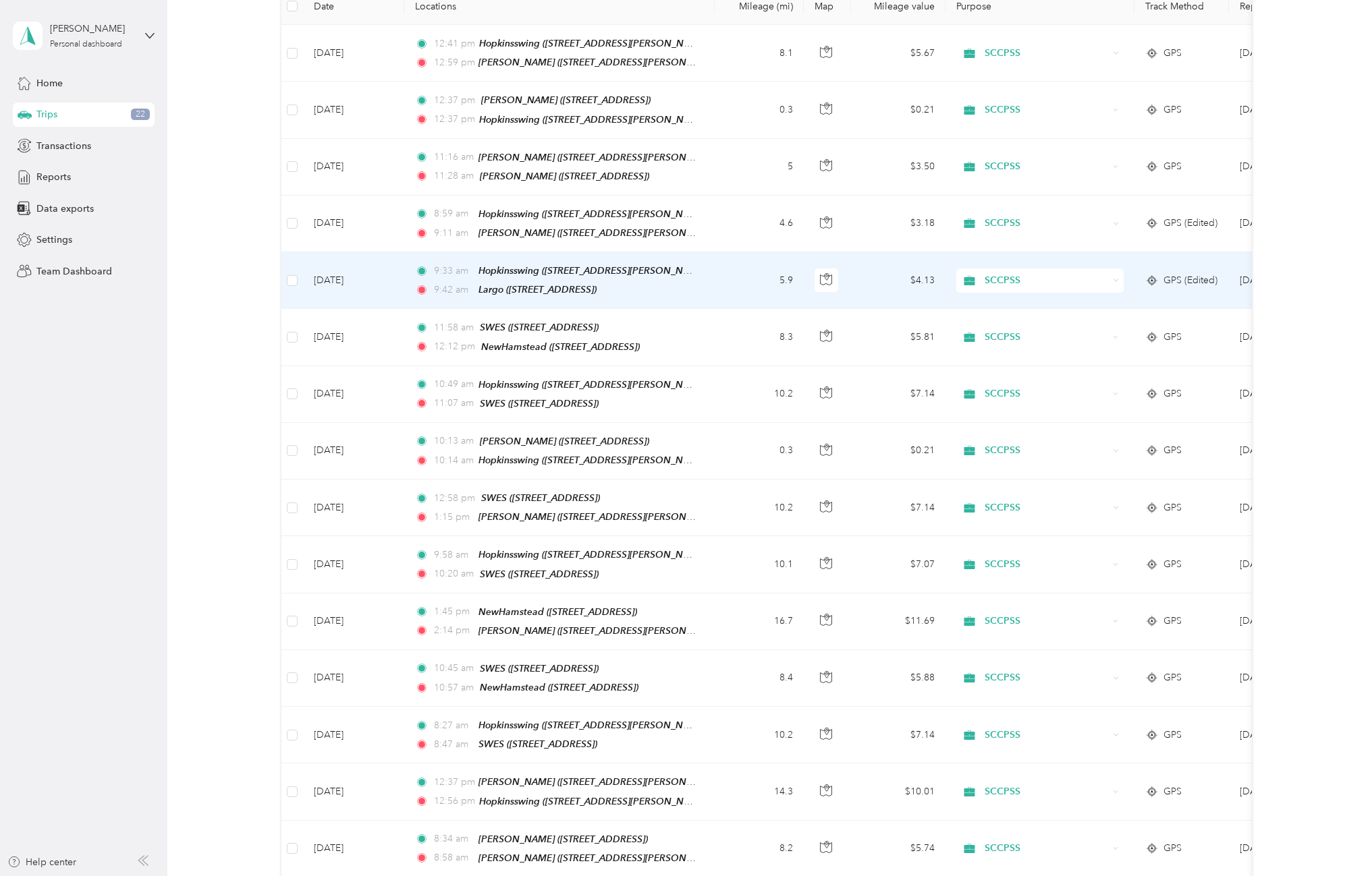
click at [1189, 278] on span "GPS (Edited)" at bounding box center [1190, 280] width 54 height 15
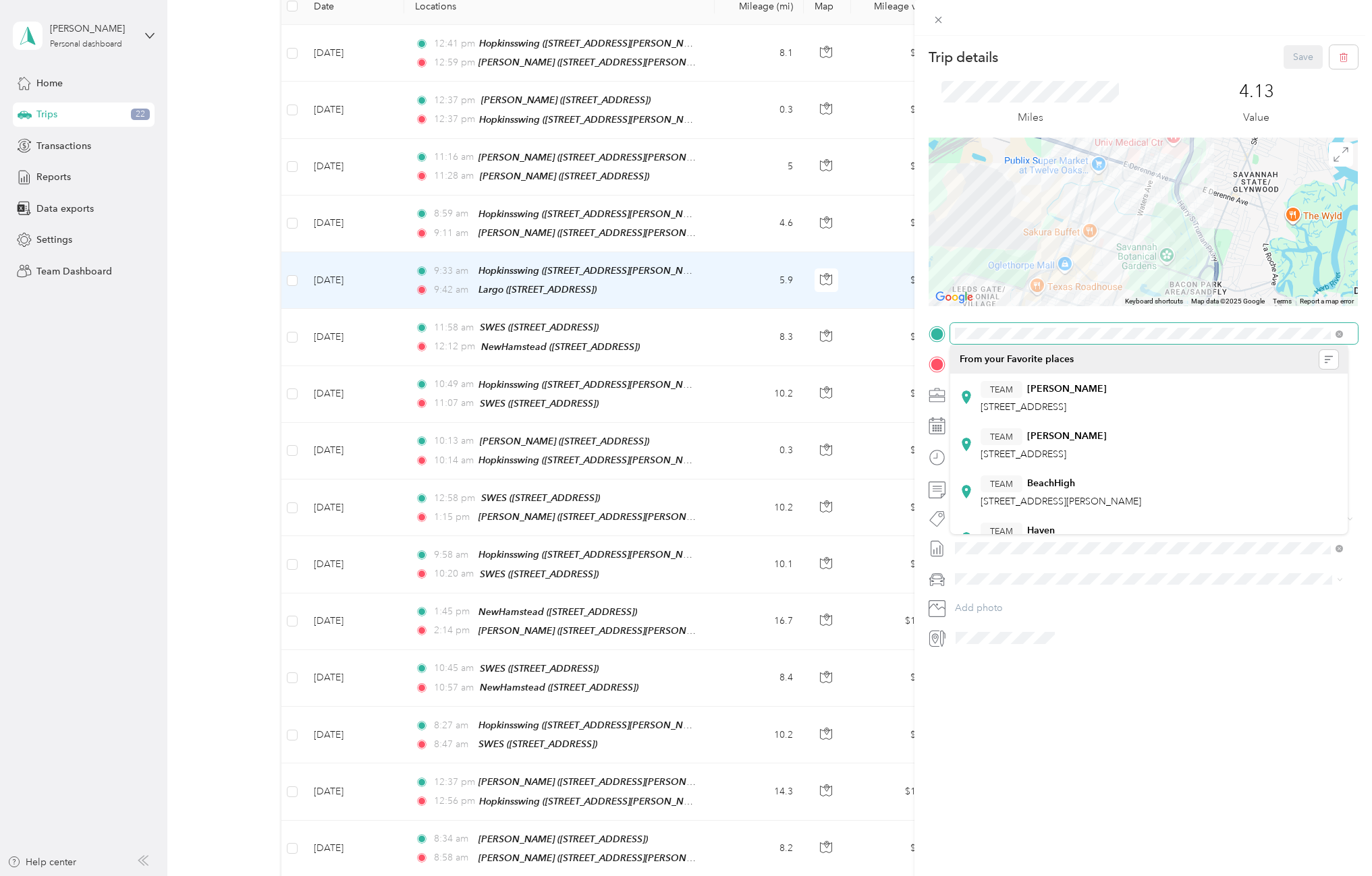
drag, startPoint x: 1084, startPoint y: 208, endPoint x: 1065, endPoint y: 323, distance: 116.6
click at [1065, 323] on div "Trip details Save This trip cannot be edited because it is either under review,…" at bounding box center [1143, 347] width 429 height 604
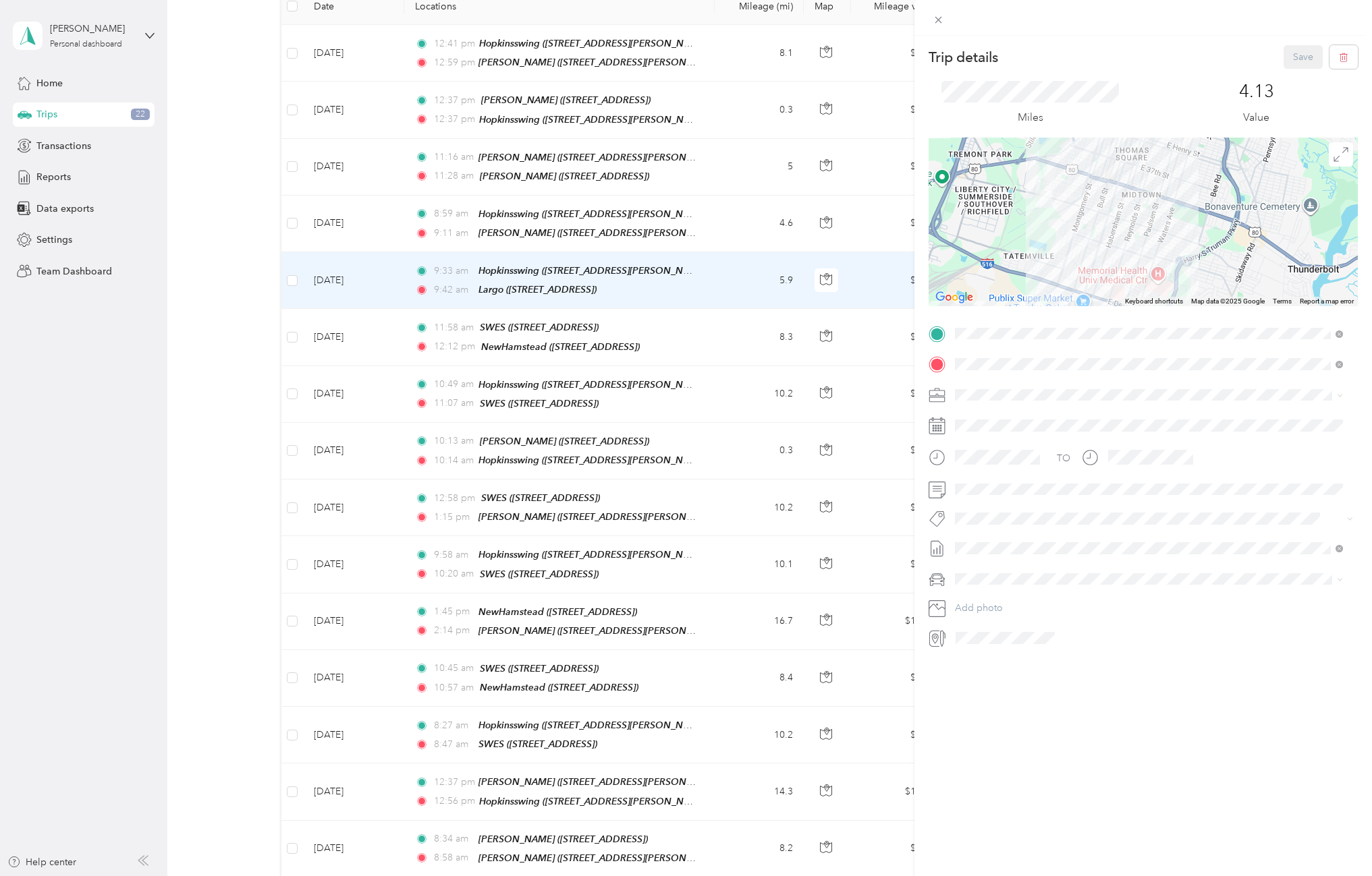
drag, startPoint x: 1177, startPoint y: 181, endPoint x: 1147, endPoint y: 305, distance: 127.6
click at [1156, 317] on div "Trip details Save This trip cannot be edited because it is either under review,…" at bounding box center [1143, 347] width 429 height 604
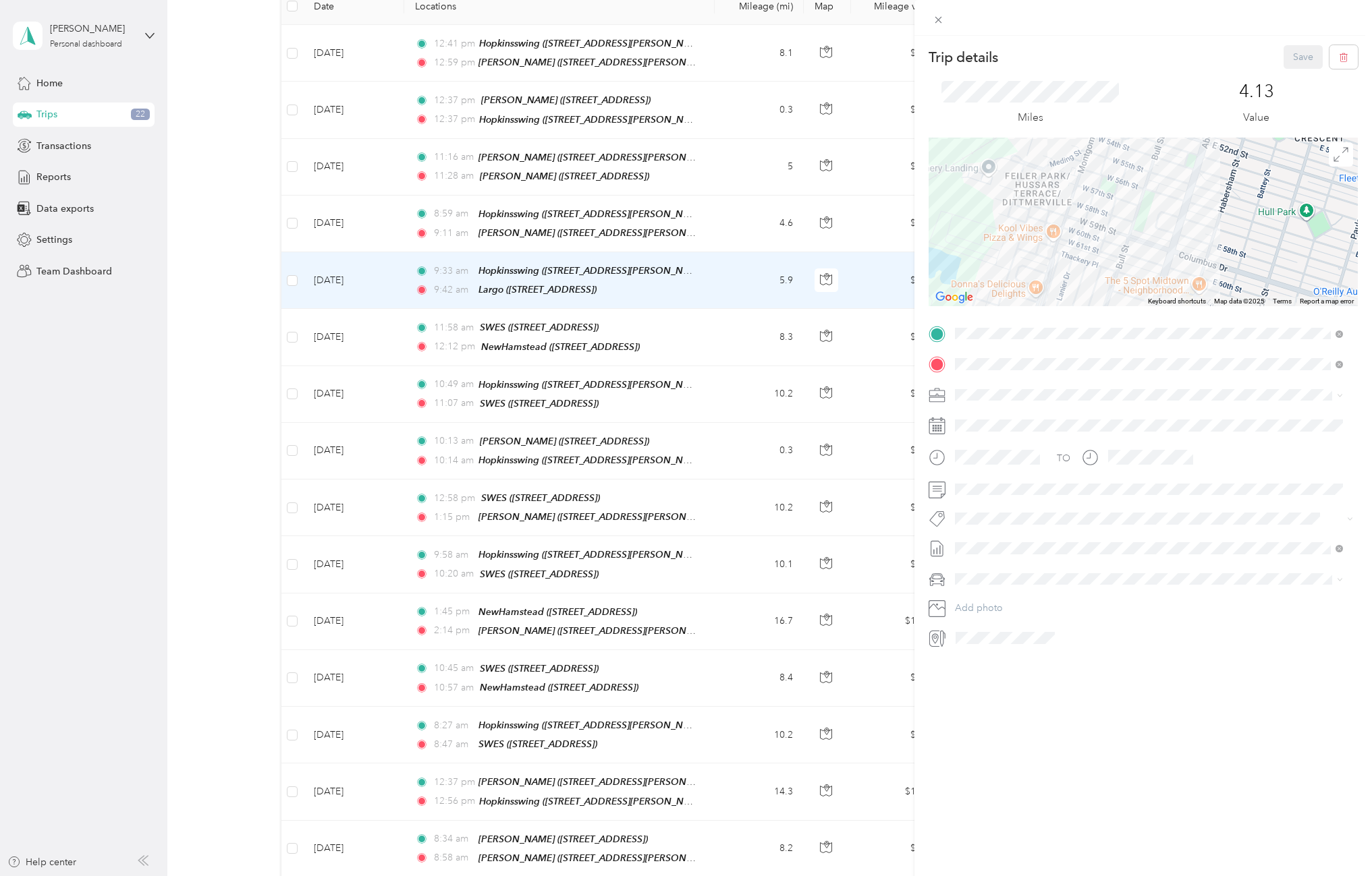
drag, startPoint x: 1185, startPoint y: 189, endPoint x: 1112, endPoint y: 129, distance: 94.5
click at [1112, 129] on div "Trip details Save This trip cannot be edited because it is either under review,…" at bounding box center [1143, 347] width 429 height 604
click at [942, 18] on icon at bounding box center [938, 19] width 11 height 11
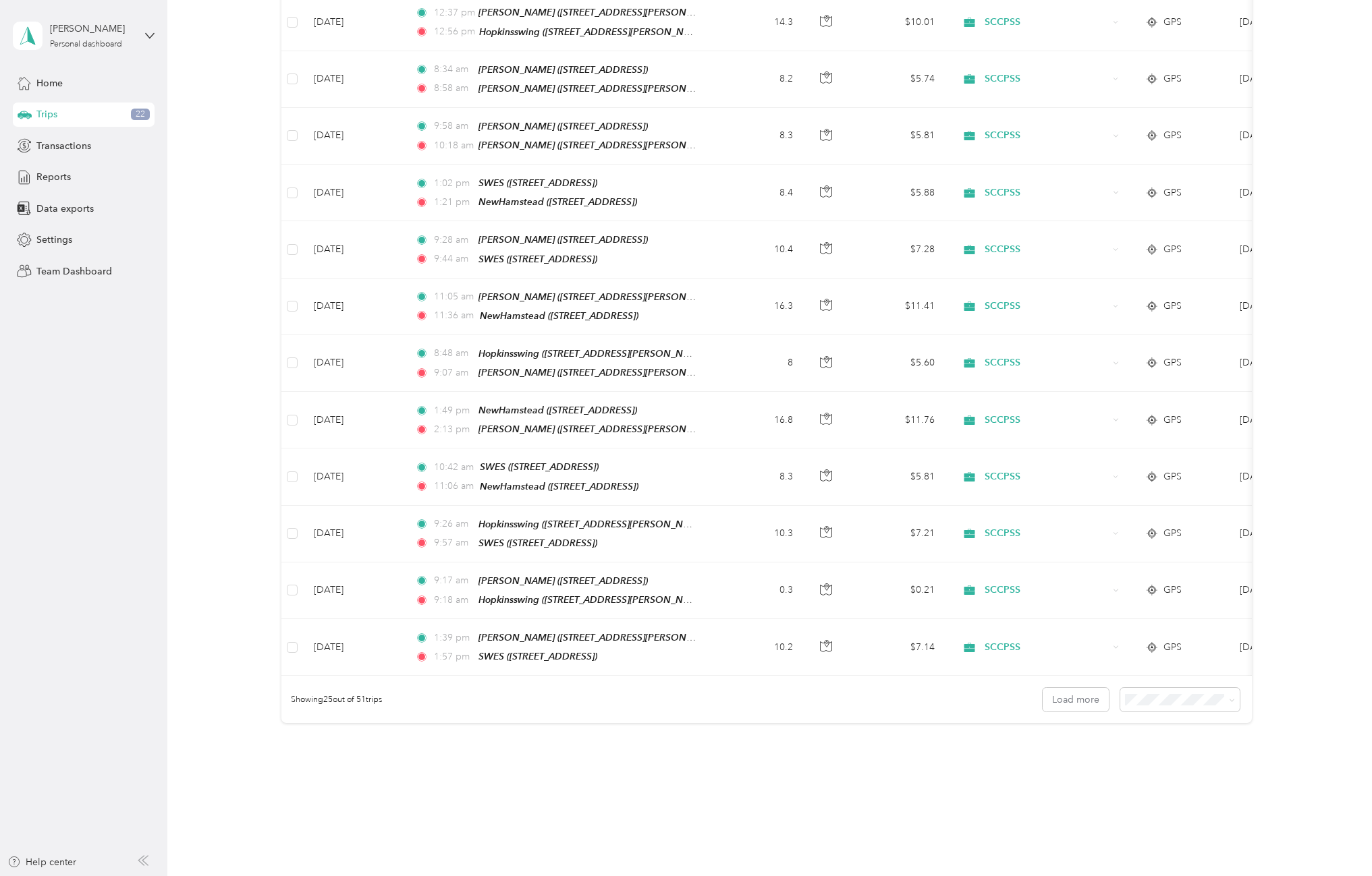
scroll to position [982, 0]
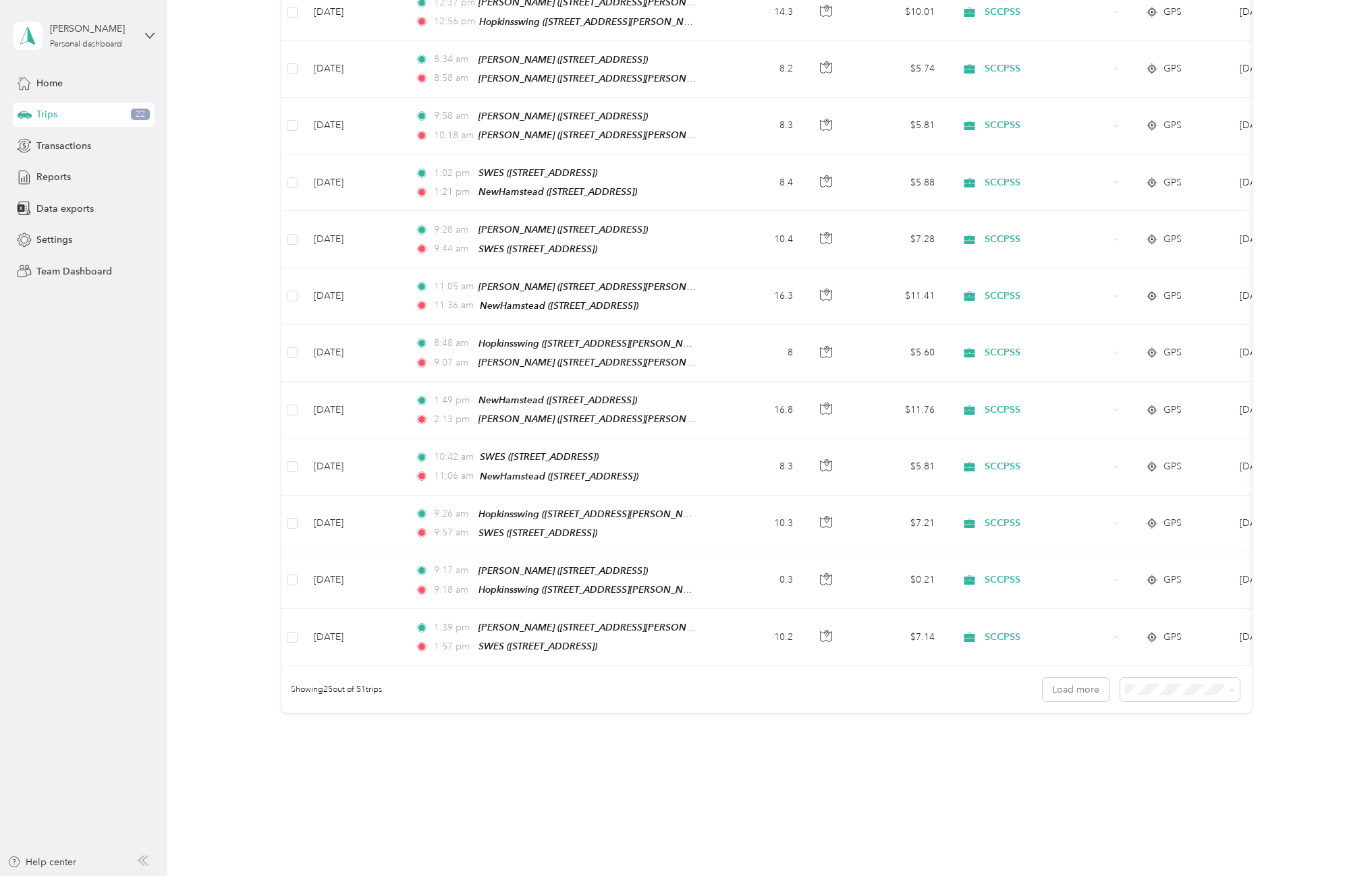
click at [1166, 714] on span "50 per load" at bounding box center [1151, 715] width 50 height 11
